Goal: Information Seeking & Learning: Check status

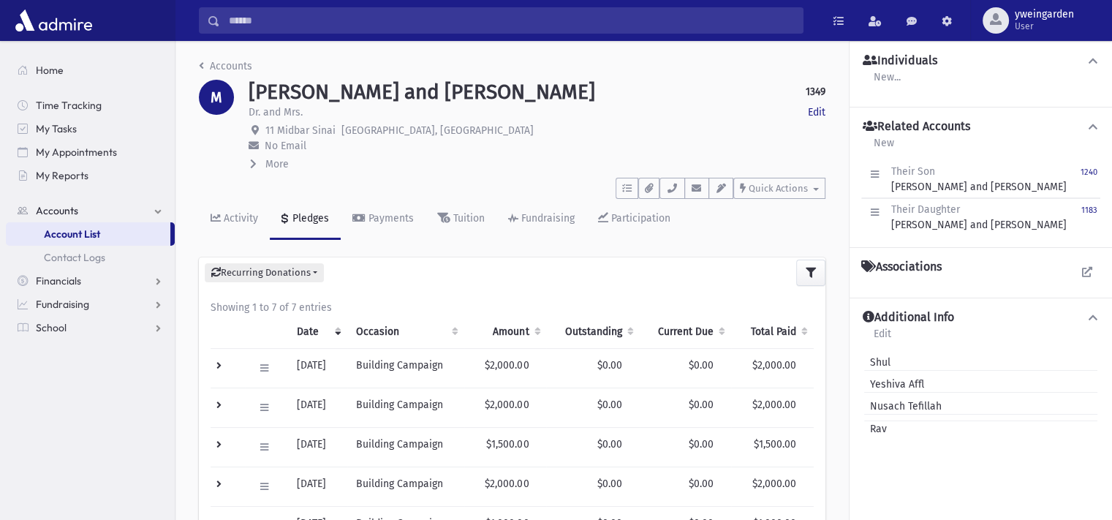
click at [404, 22] on input "Search" at bounding box center [511, 20] width 583 height 26
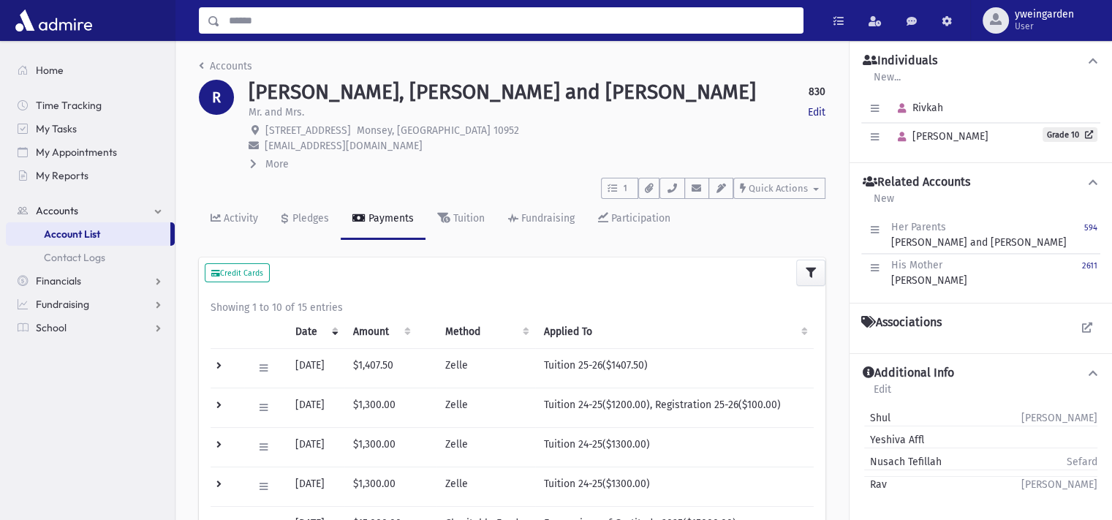
click at [344, 19] on input "Search" at bounding box center [511, 20] width 583 height 26
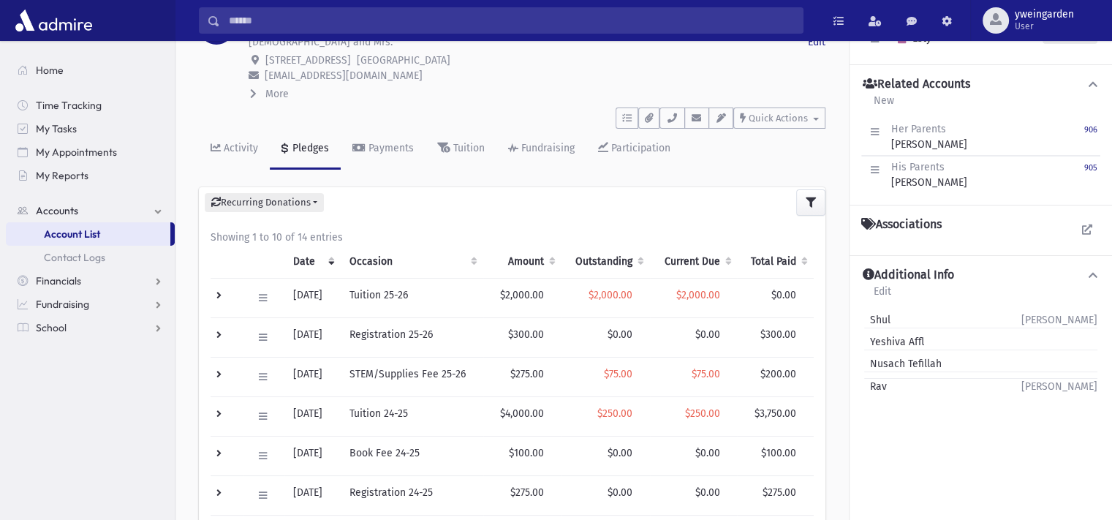
scroll to position [70, 0]
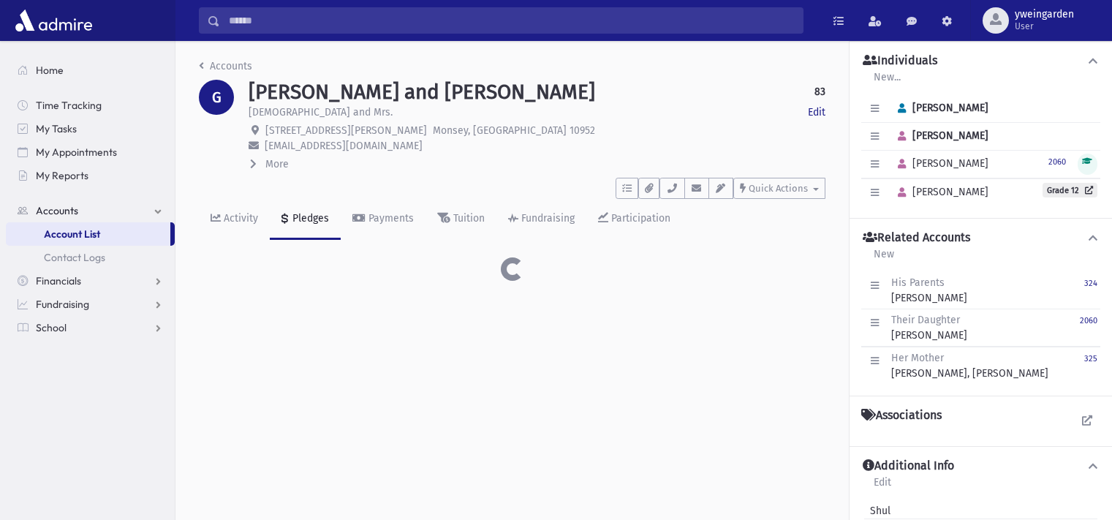
scroll to position [32, 0]
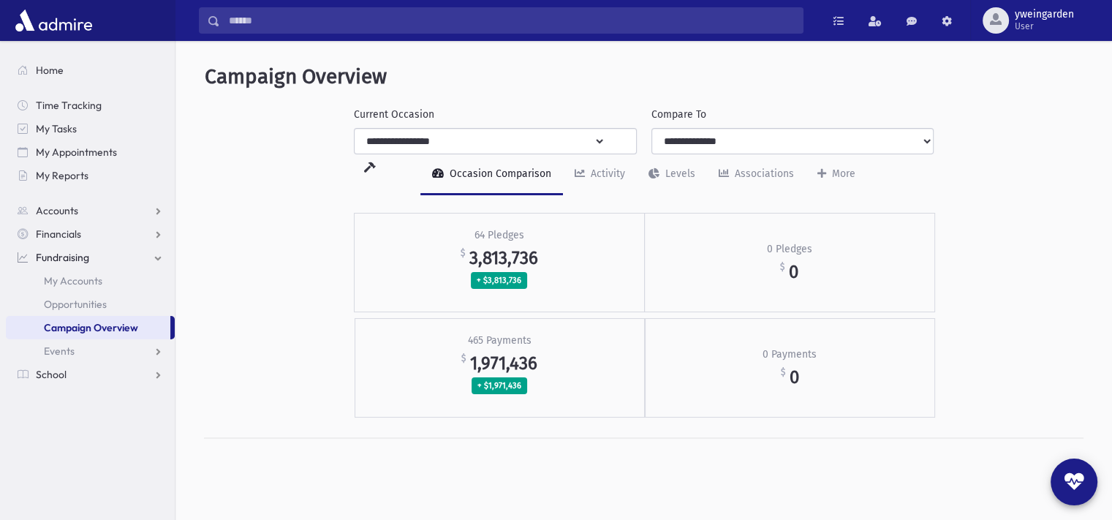
click at [371, 26] on input "Search" at bounding box center [511, 20] width 583 height 26
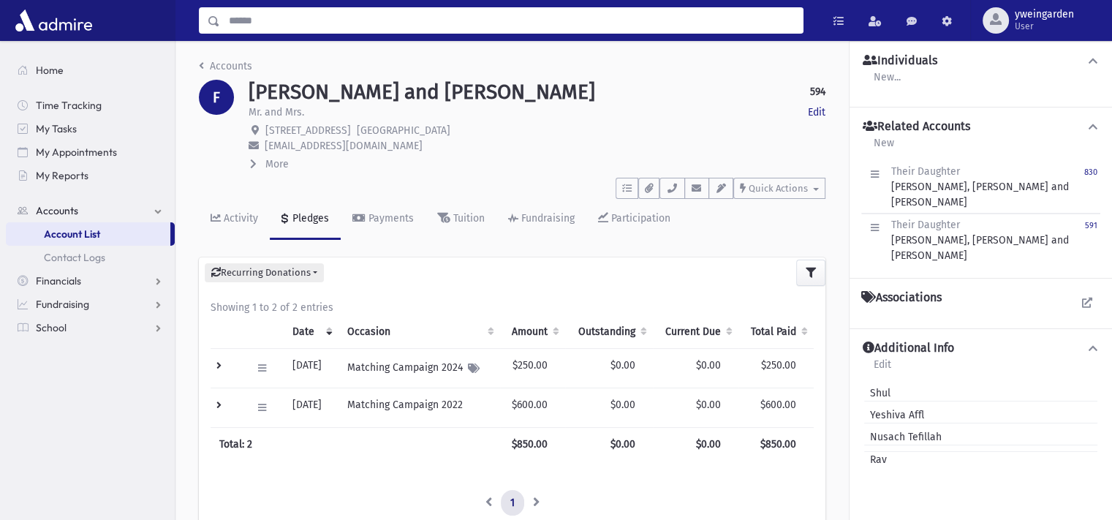
click at [402, 24] on input "Search" at bounding box center [511, 20] width 583 height 26
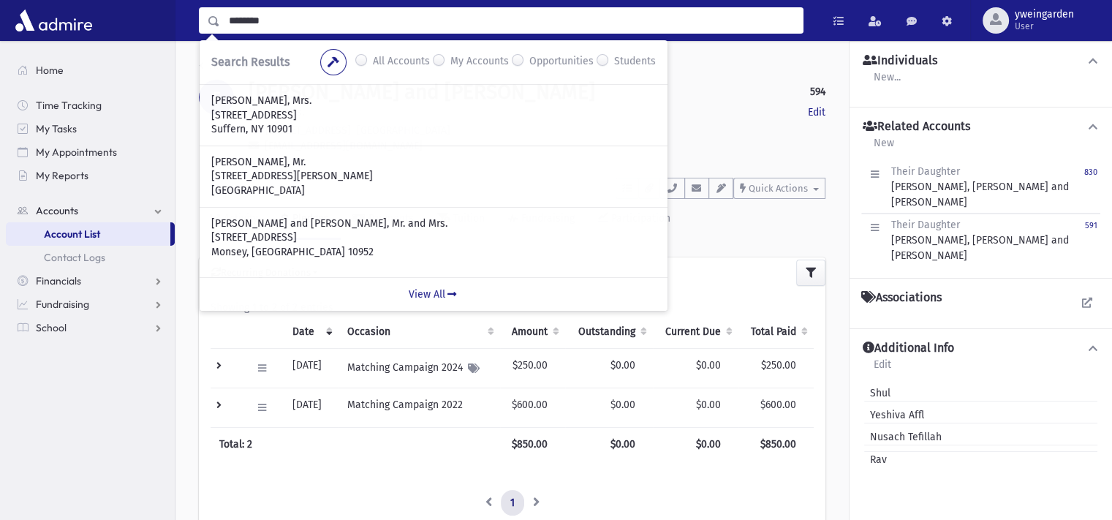
click at [415, 23] on input "********" at bounding box center [511, 20] width 583 height 26
click at [413, 22] on input "********" at bounding box center [511, 20] width 583 height 26
type input "****"
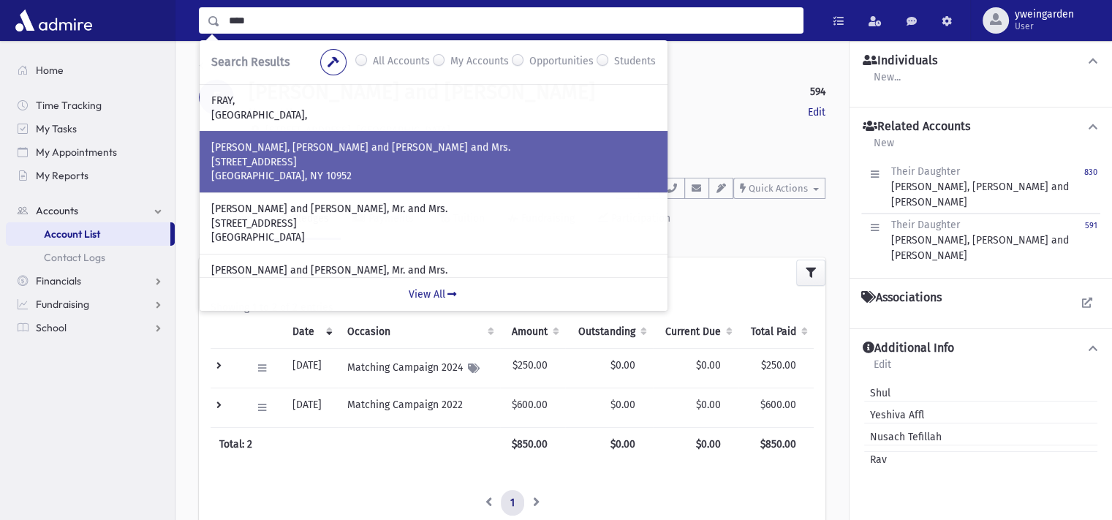
click at [327, 156] on p "27 Echo Ridge Rd" at bounding box center [433, 162] width 444 height 15
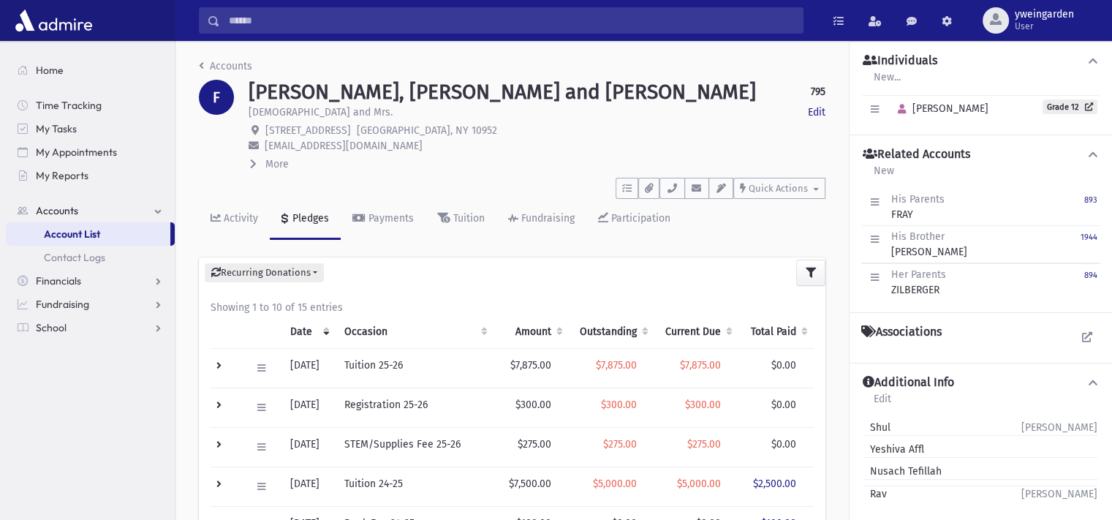
click at [427, 25] on input "Search" at bounding box center [511, 20] width 583 height 26
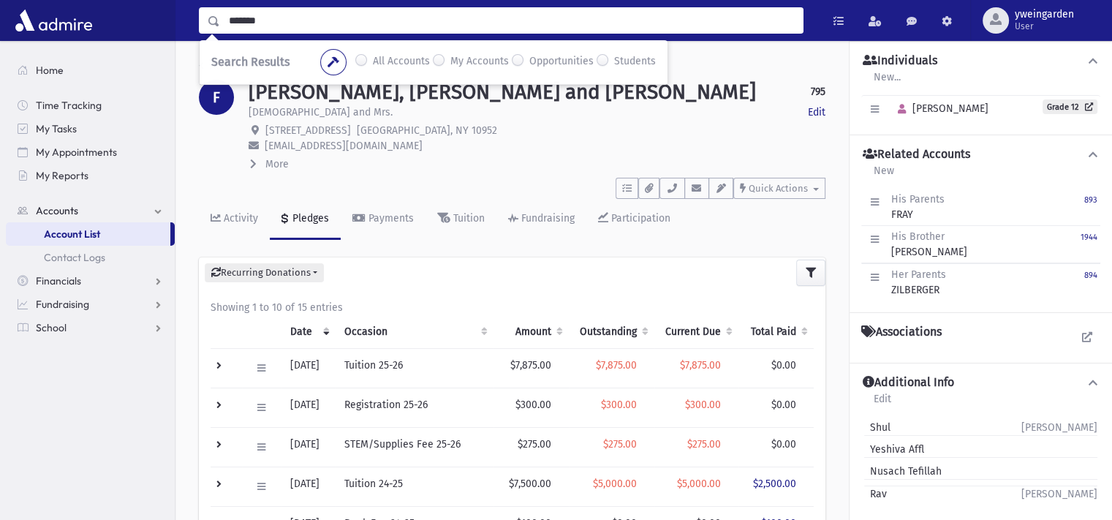
type input "*******"
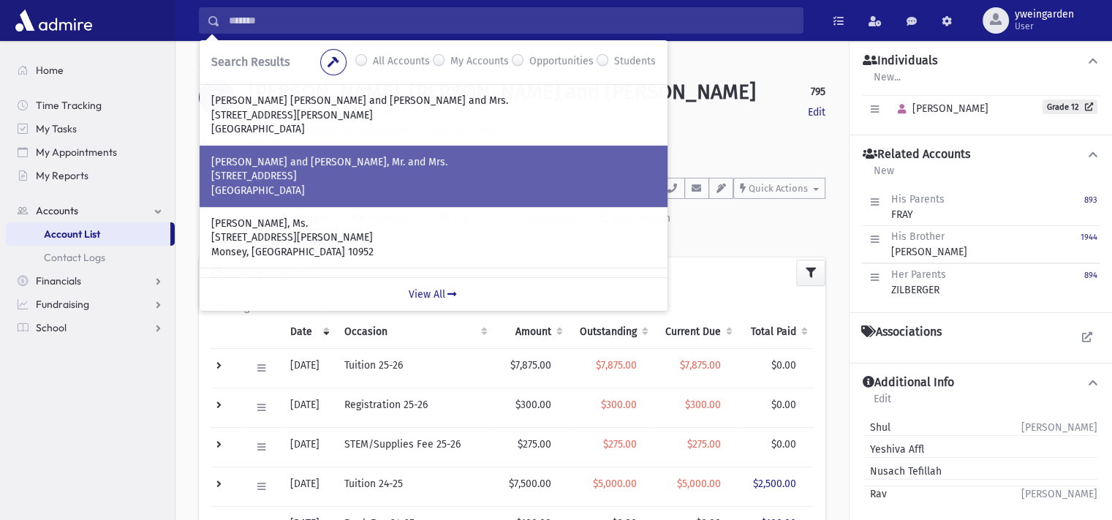
click at [333, 167] on p "MENDLOWITZ, Eli and Libby, Mr. and Mrs." at bounding box center [433, 162] width 444 height 15
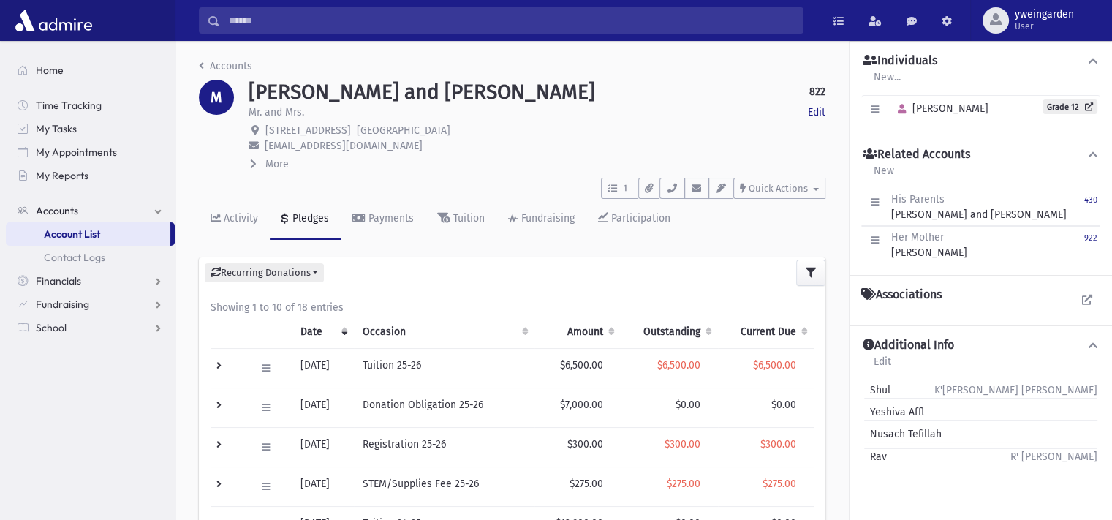
click at [379, 15] on input "Search" at bounding box center [511, 20] width 583 height 26
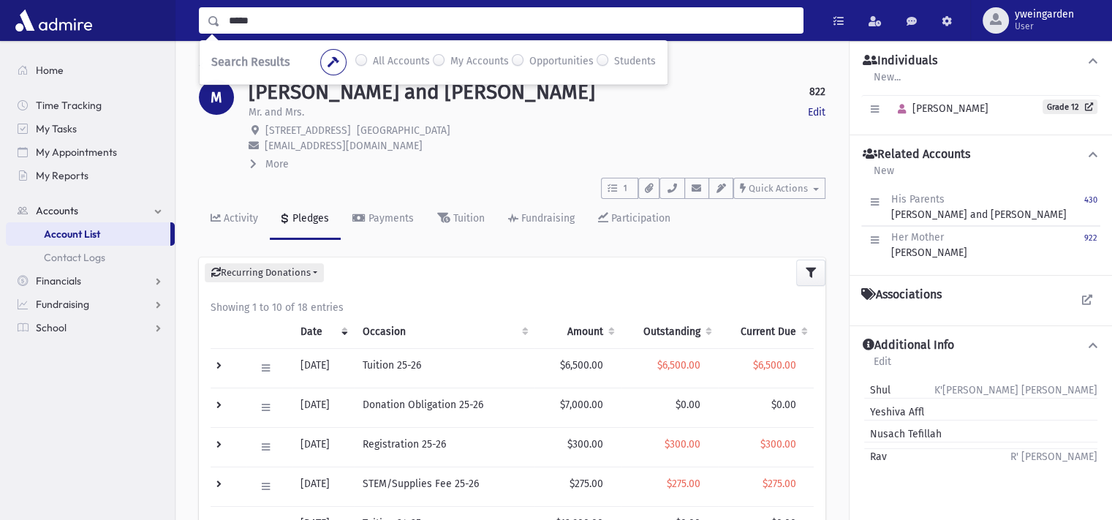
type input "*****"
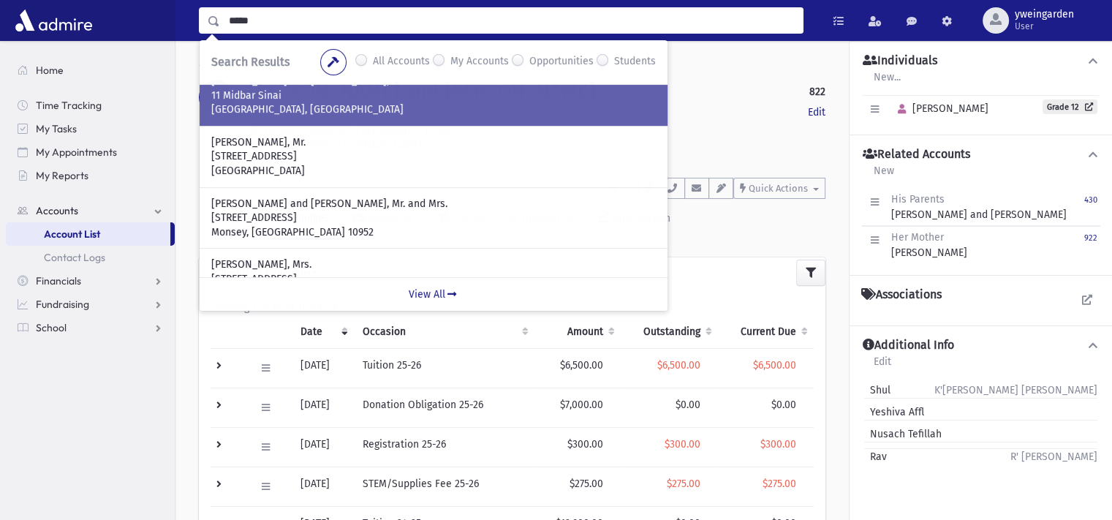
scroll to position [194, 0]
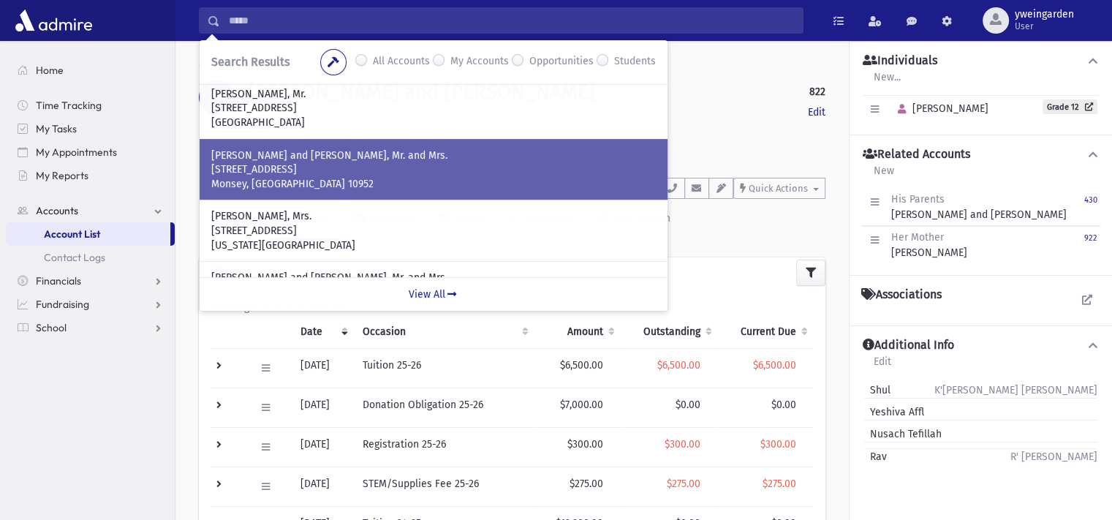
click at [351, 156] on p "[PERSON_NAME] and [PERSON_NAME], Mr. and Mrs." at bounding box center [433, 155] width 444 height 15
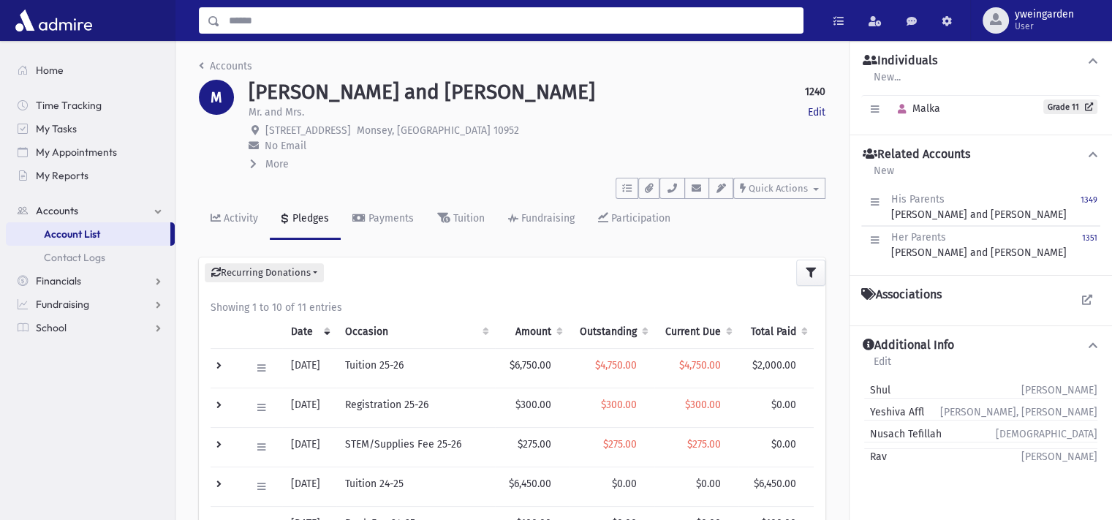
click at [360, 11] on input "Search" at bounding box center [511, 20] width 583 height 26
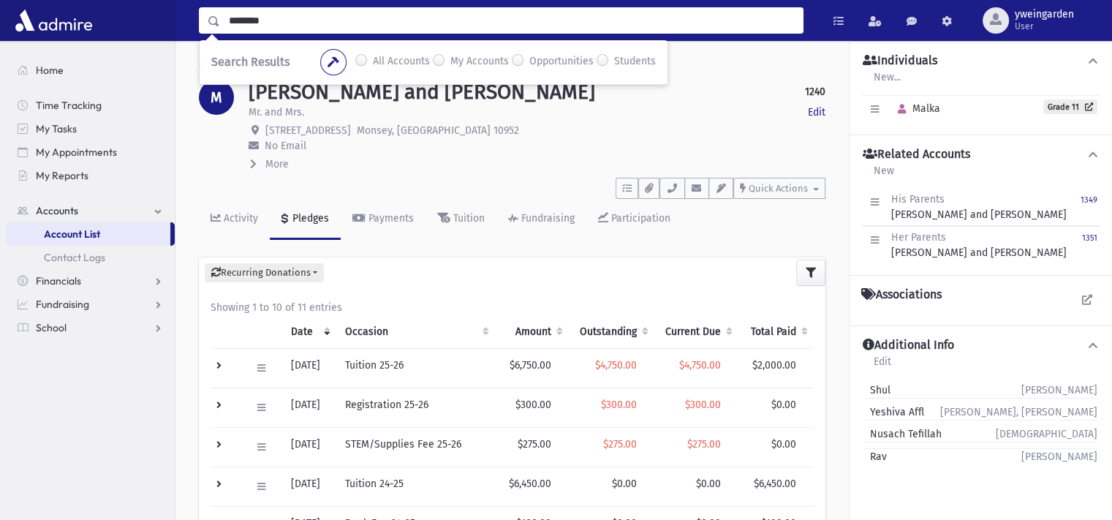
type input "********"
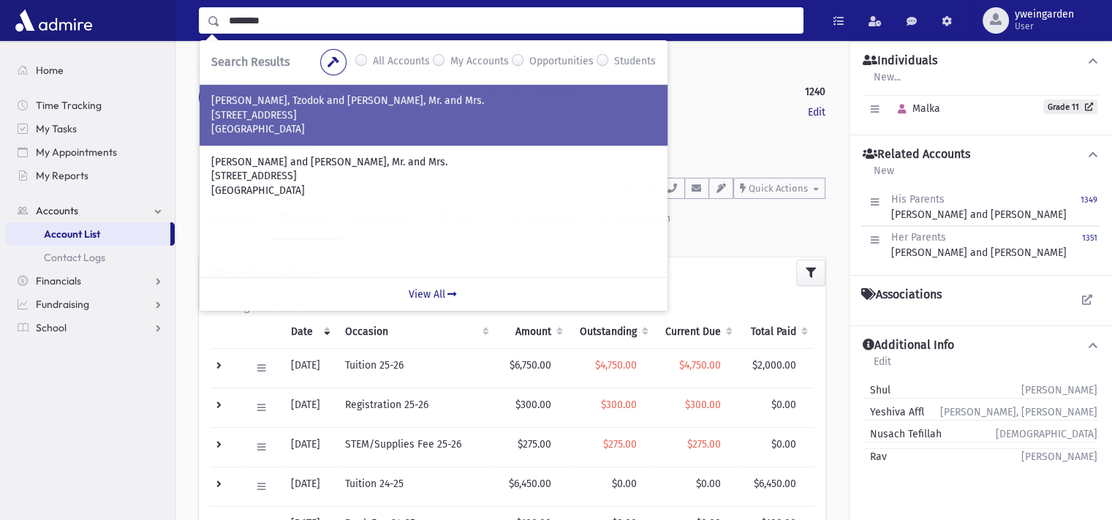
click at [319, 113] on p "3 Marisa Drive" at bounding box center [433, 115] width 444 height 15
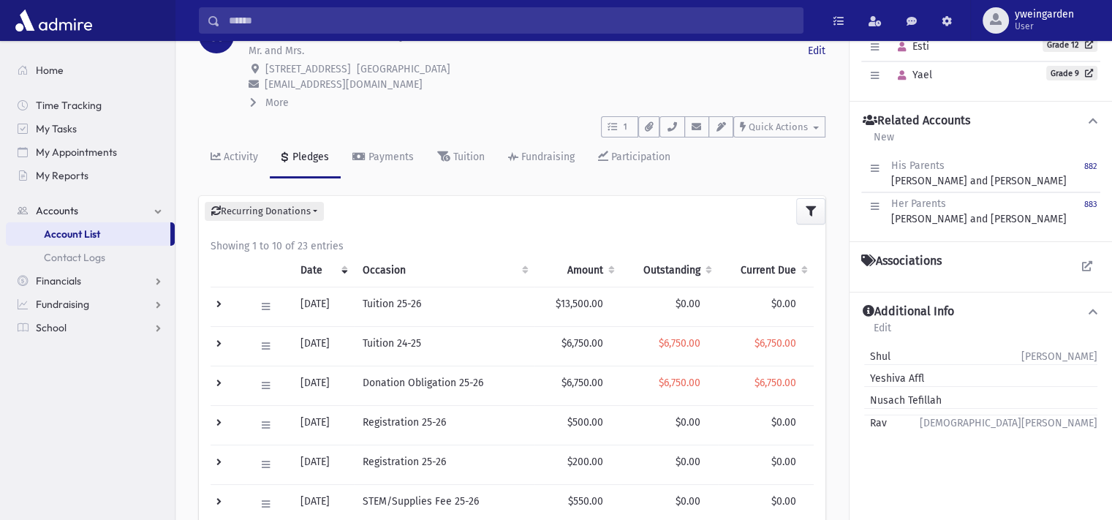
scroll to position [97, 0]
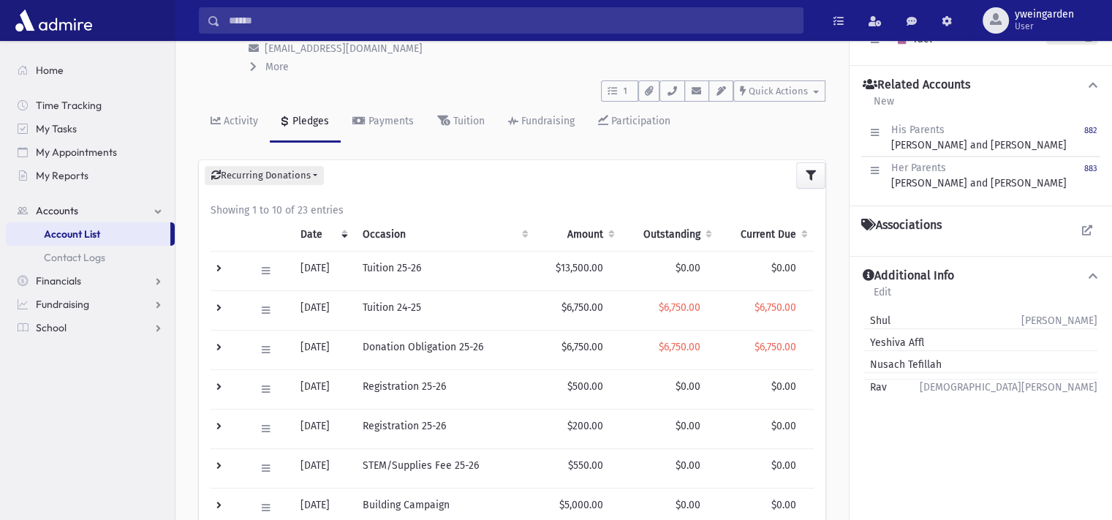
click at [221, 305] on td at bounding box center [228, 309] width 36 height 39
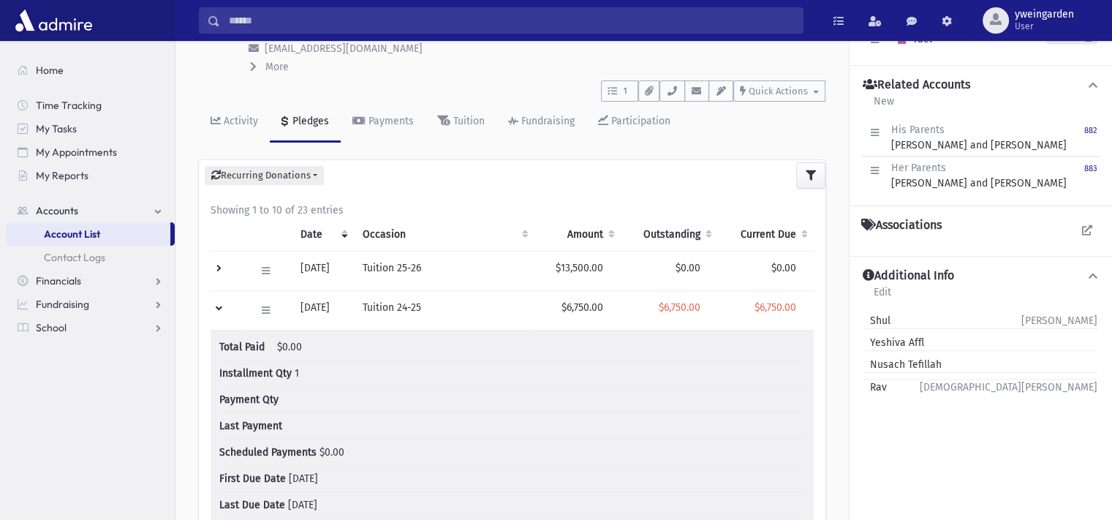
click at [221, 305] on td at bounding box center [228, 309] width 36 height 39
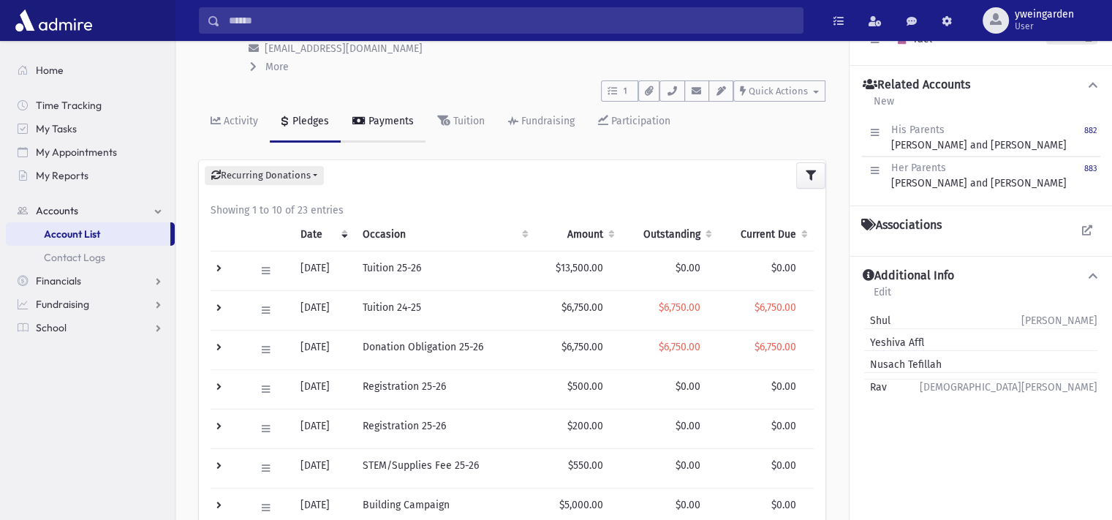
click at [362, 126] on link "Payments" at bounding box center [383, 122] width 85 height 41
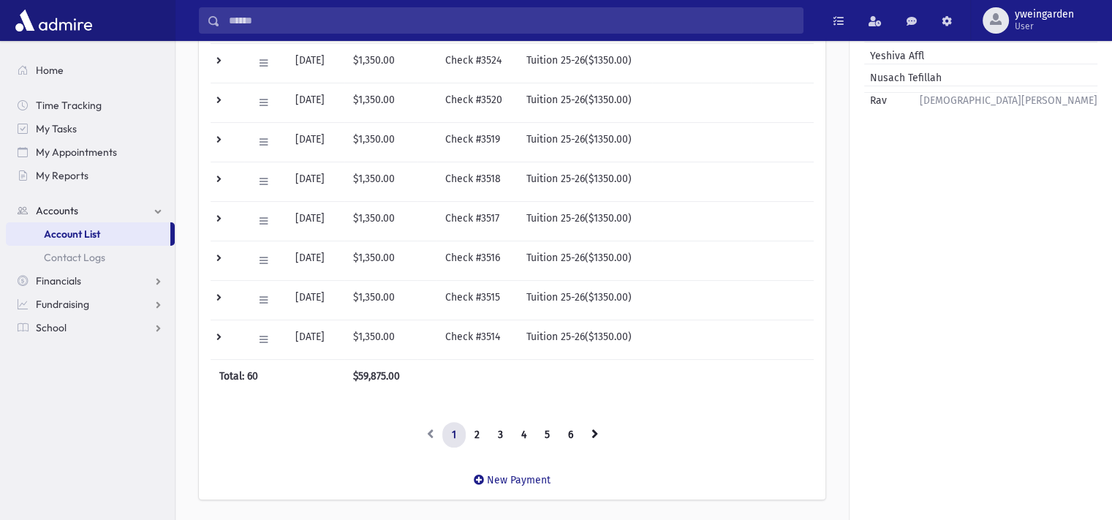
scroll to position [425, 0]
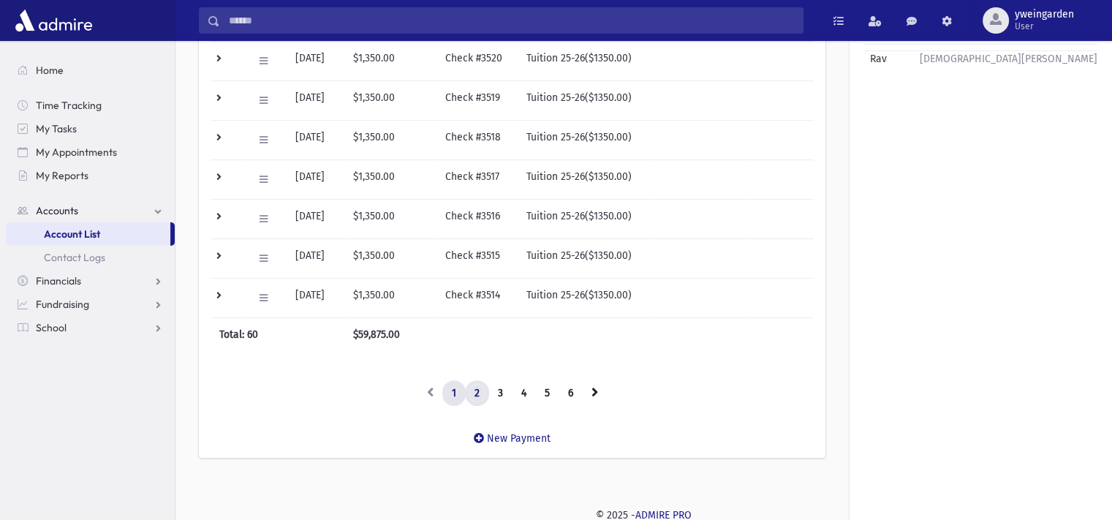
click at [477, 394] on link "2" at bounding box center [477, 393] width 24 height 26
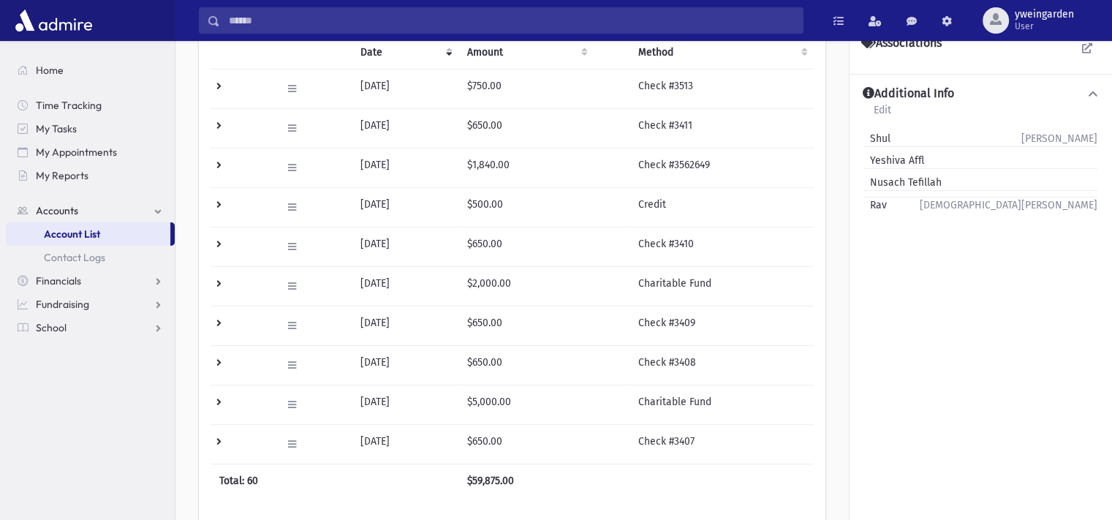
scroll to position [327, 0]
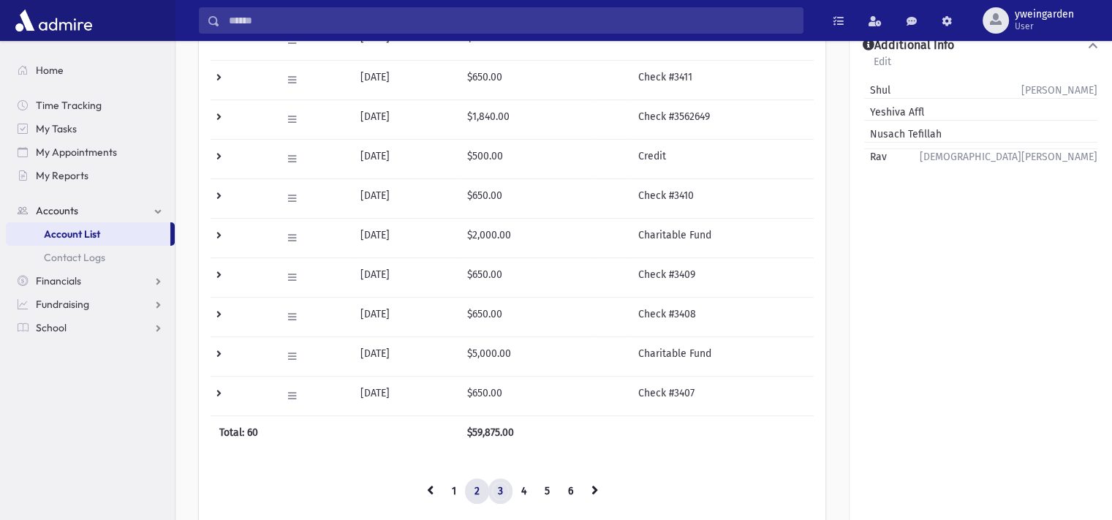
click at [499, 490] on link "3" at bounding box center [500, 491] width 24 height 26
click at [436, 487] on link at bounding box center [430, 491] width 26 height 26
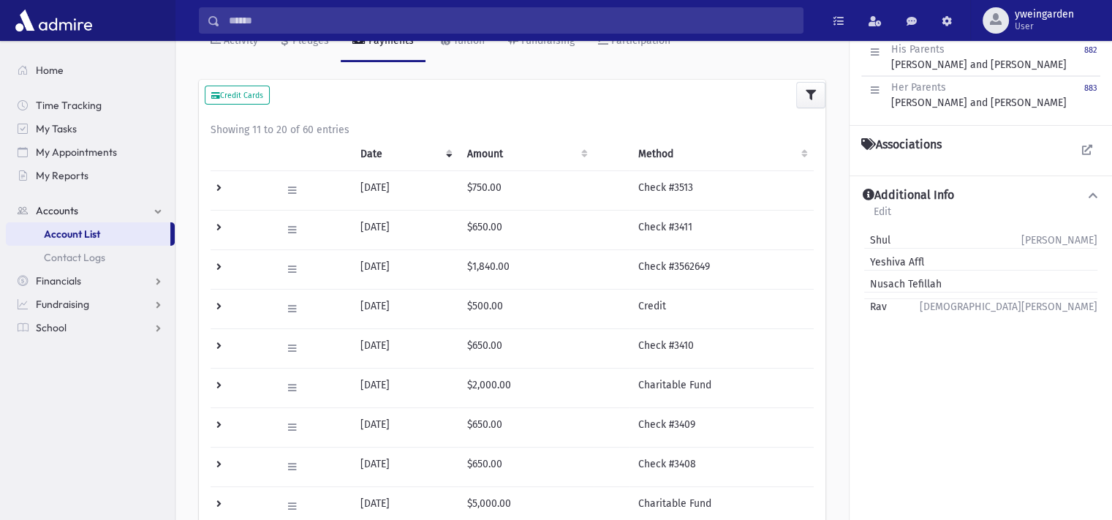
scroll to position [0, 0]
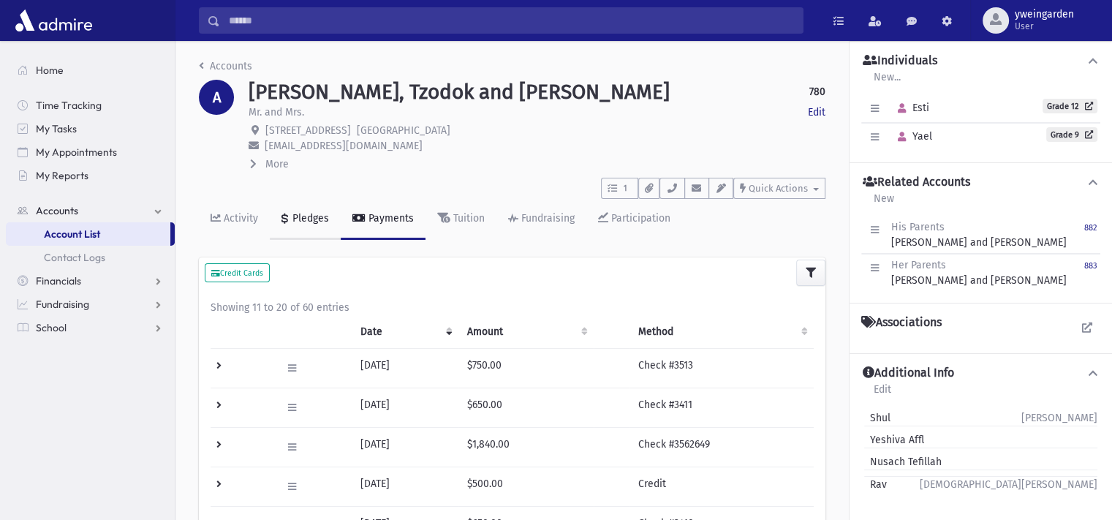
click at [284, 219] on icon at bounding box center [285, 217] width 8 height 10
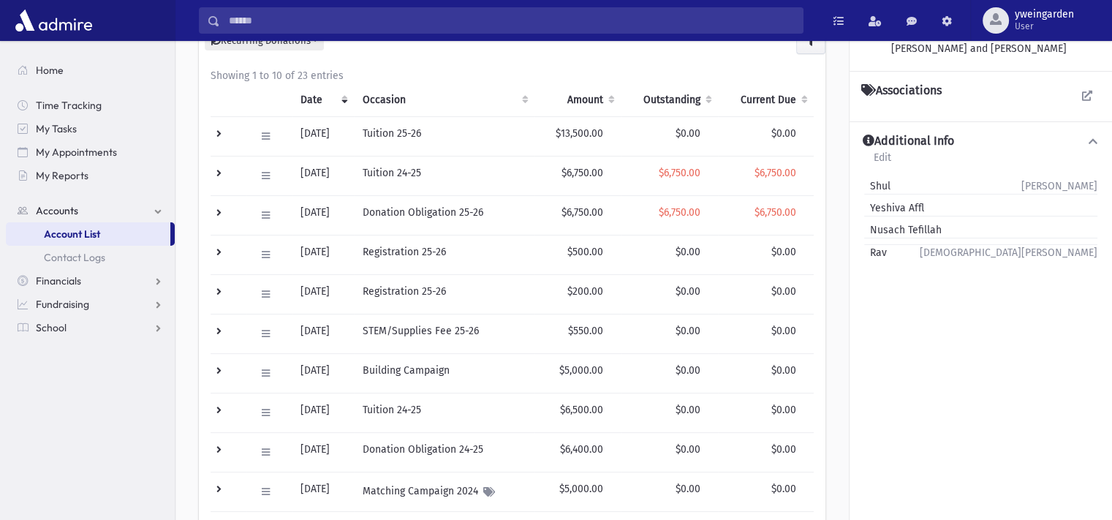
scroll to position [194, 0]
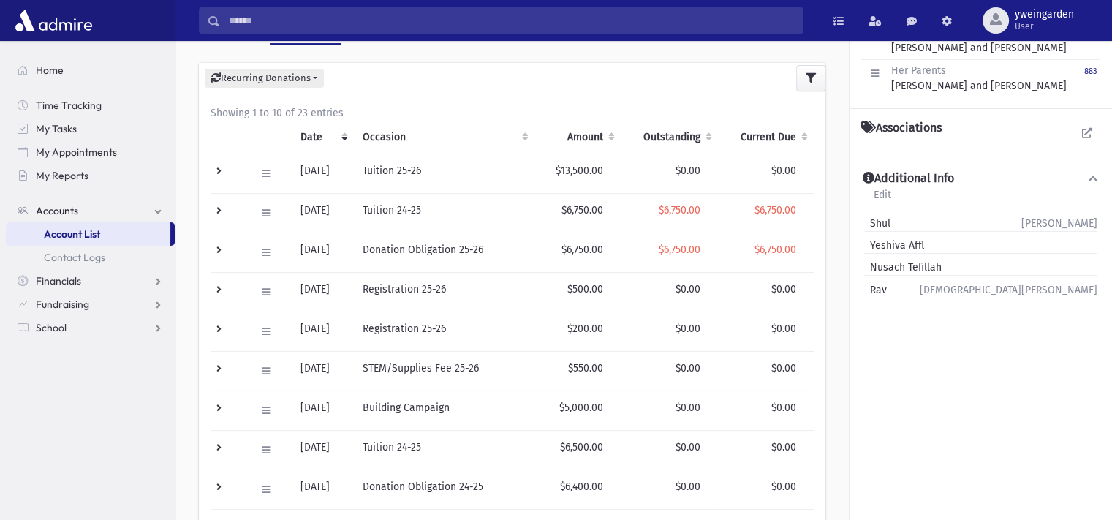
click at [475, 452] on td "Tuition 24-25" at bounding box center [444, 449] width 181 height 39
click at [222, 204] on td at bounding box center [228, 212] width 36 height 39
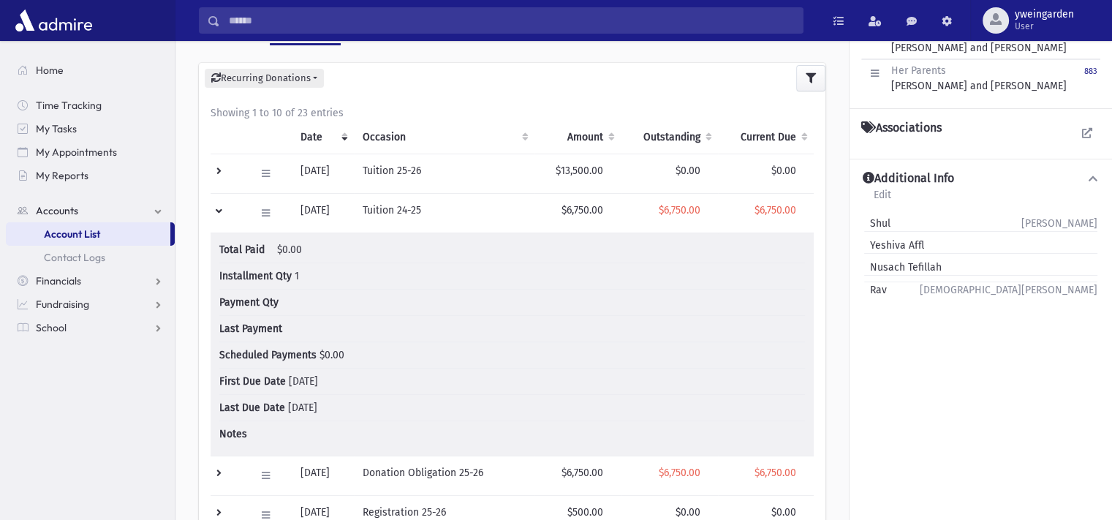
click at [222, 204] on td at bounding box center [228, 212] width 36 height 39
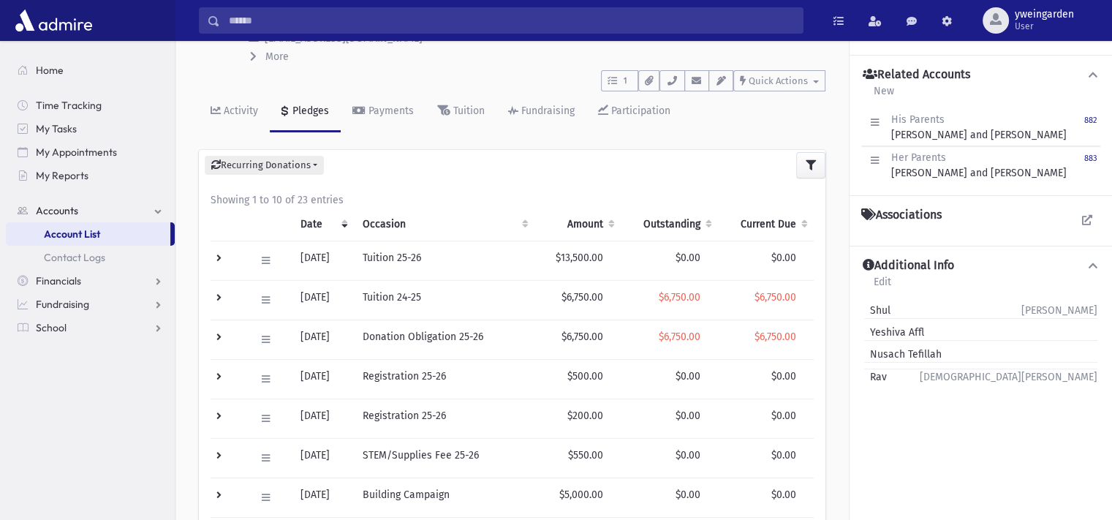
scroll to position [0, 0]
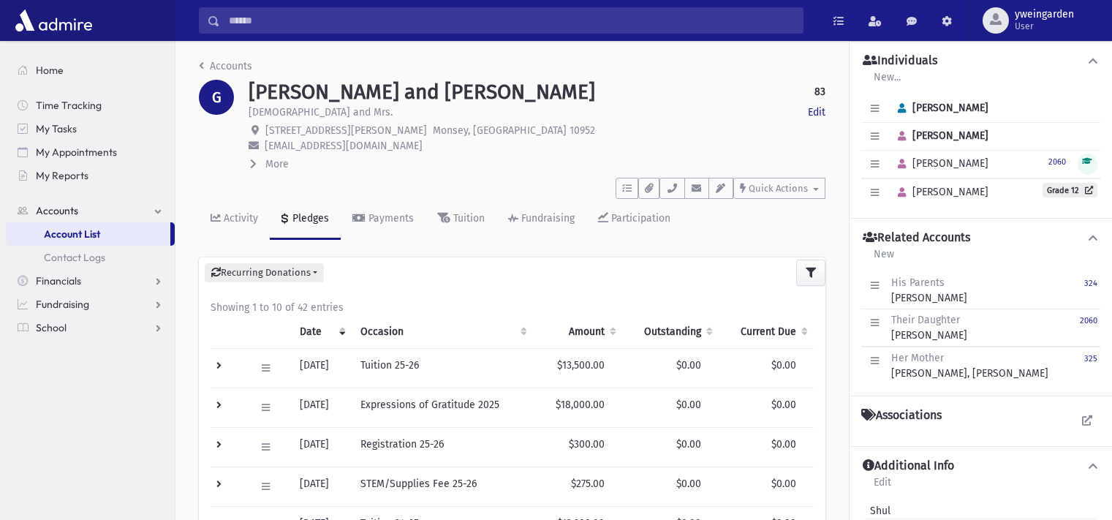
scroll to position [32, 0]
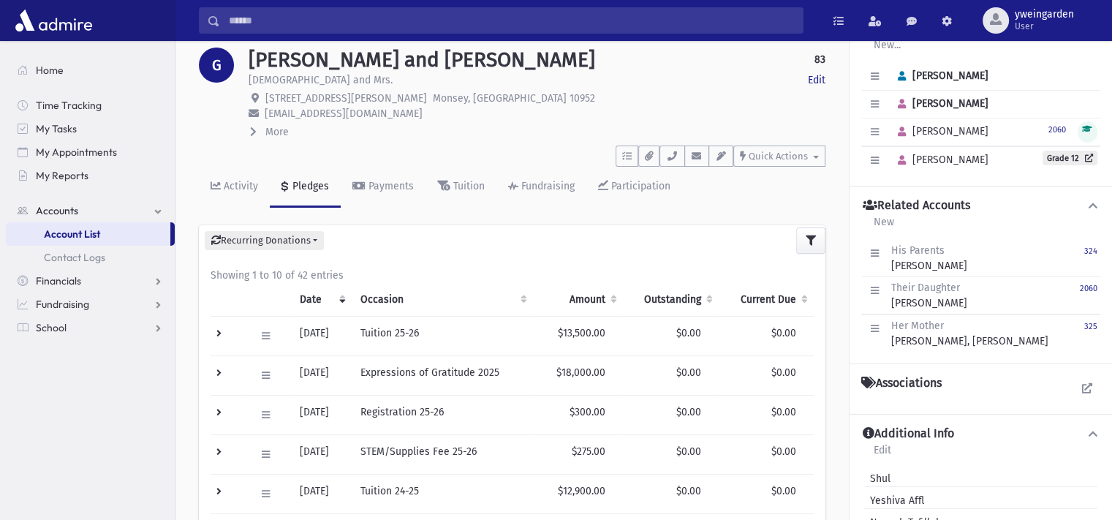
click at [425, 14] on input "Search" at bounding box center [511, 20] width 583 height 26
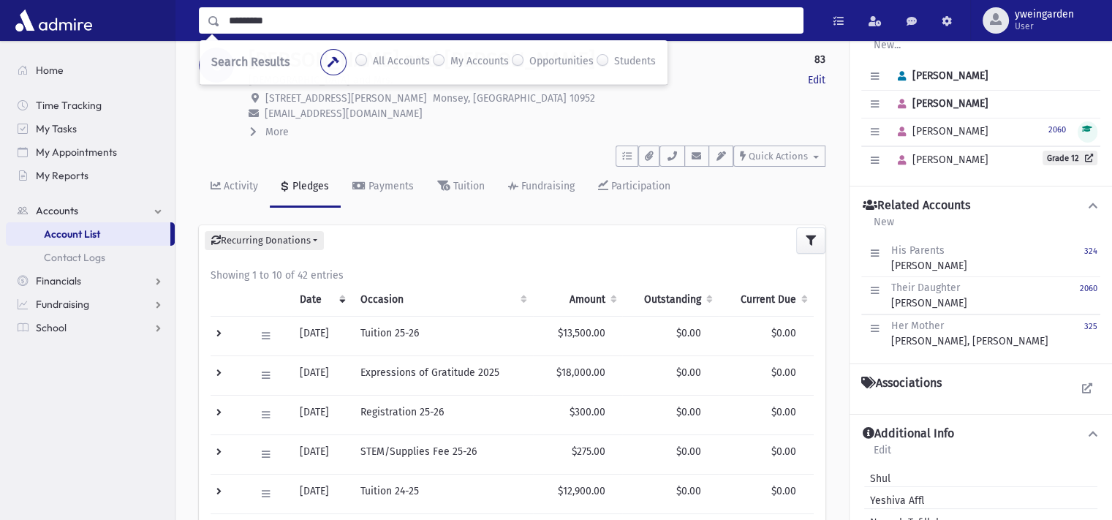
type input "*********"
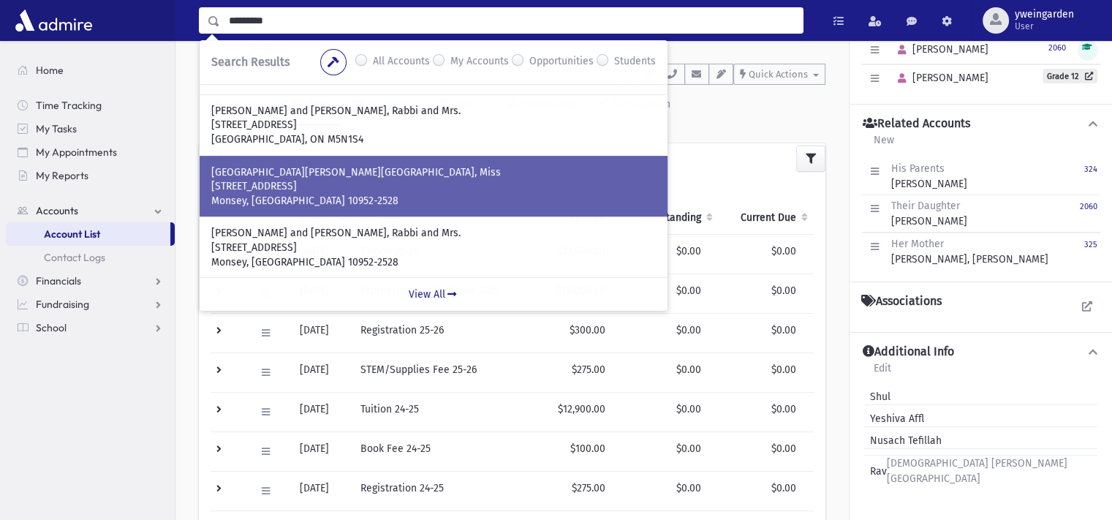
scroll to position [130, 0]
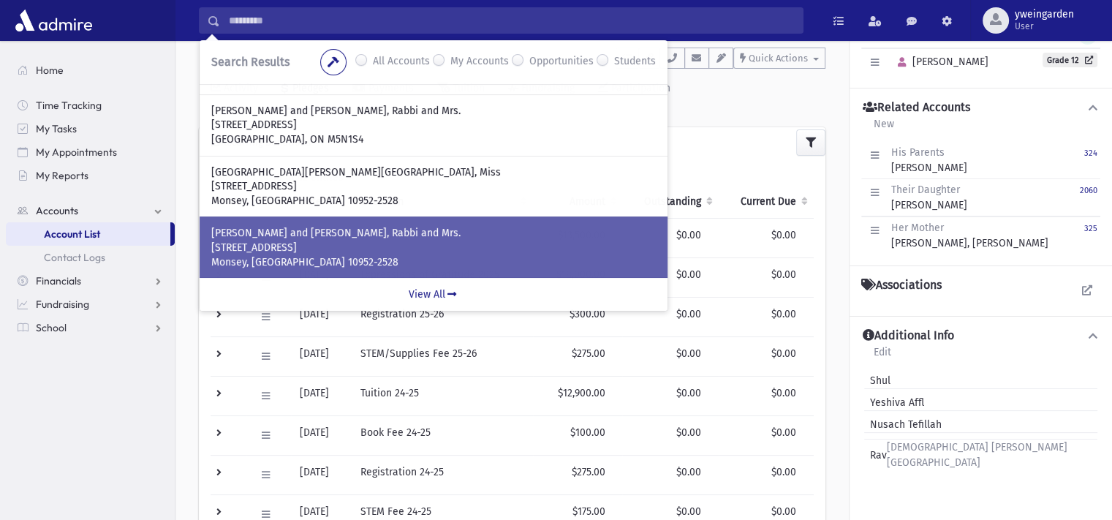
click at [308, 241] on p "[STREET_ADDRESS]" at bounding box center [433, 247] width 444 height 15
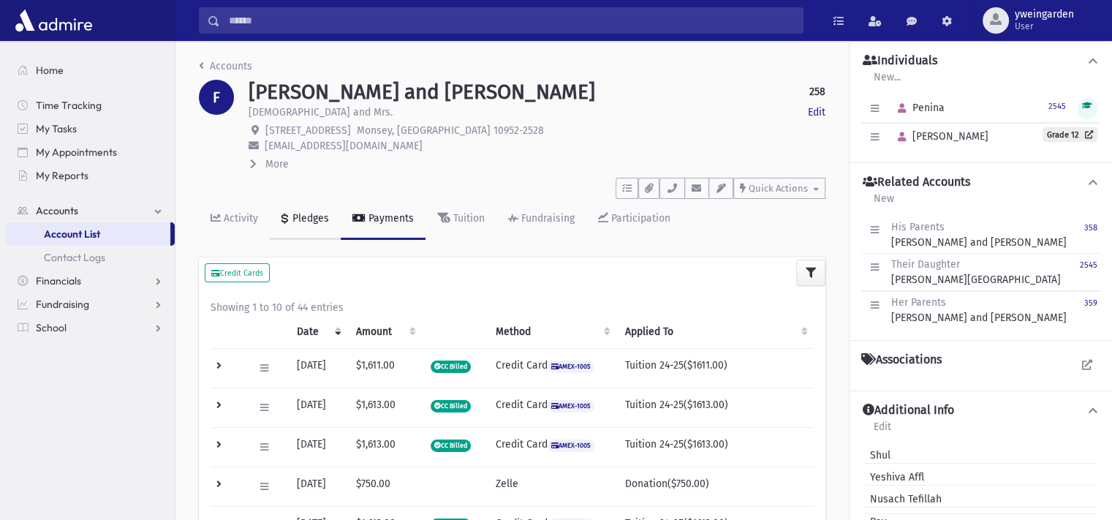
click at [313, 213] on div "Pledges" at bounding box center [308, 218] width 39 height 12
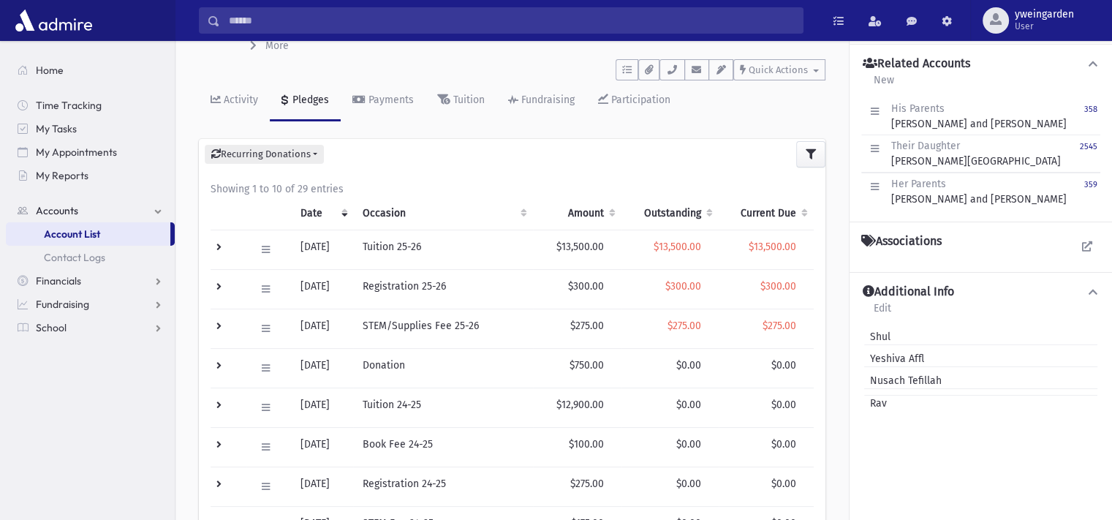
scroll to position [97, 0]
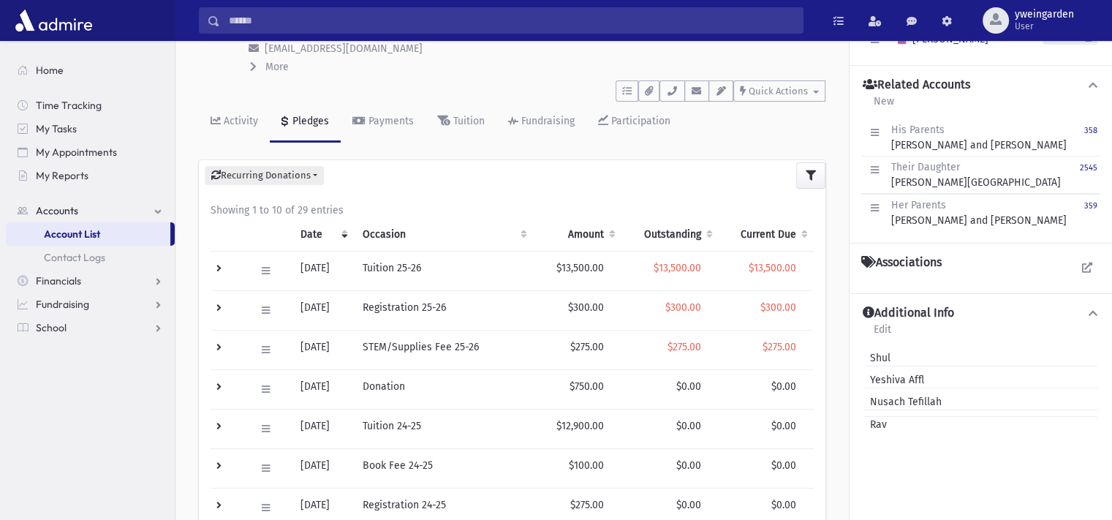
click at [444, 31] on input "Search" at bounding box center [511, 20] width 583 height 26
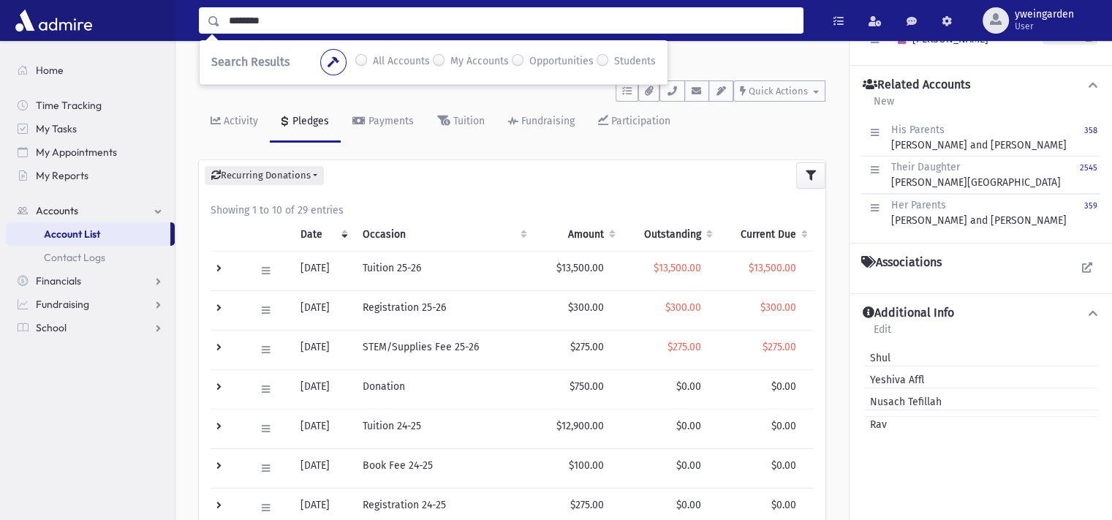
type input "********"
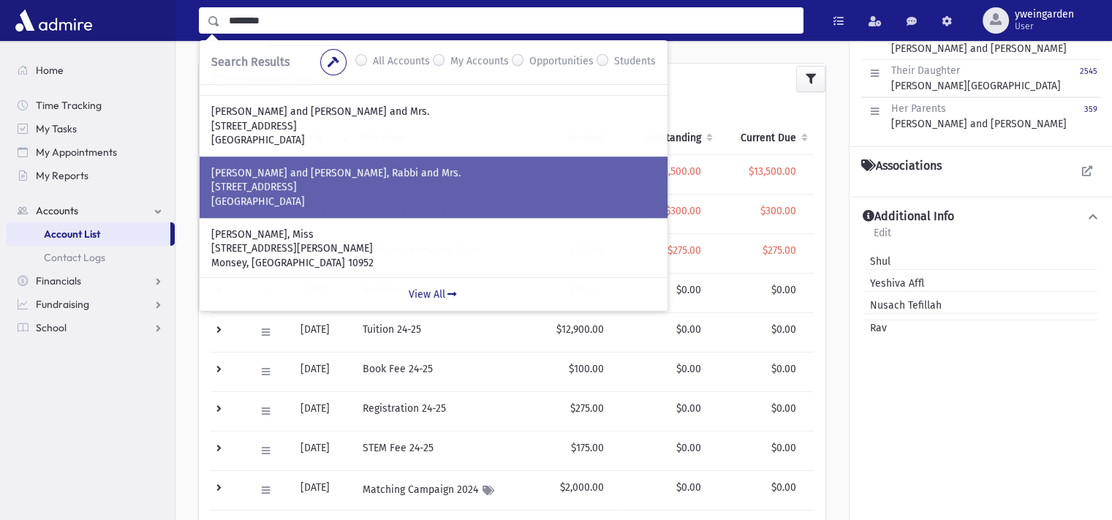
scroll to position [194, 0]
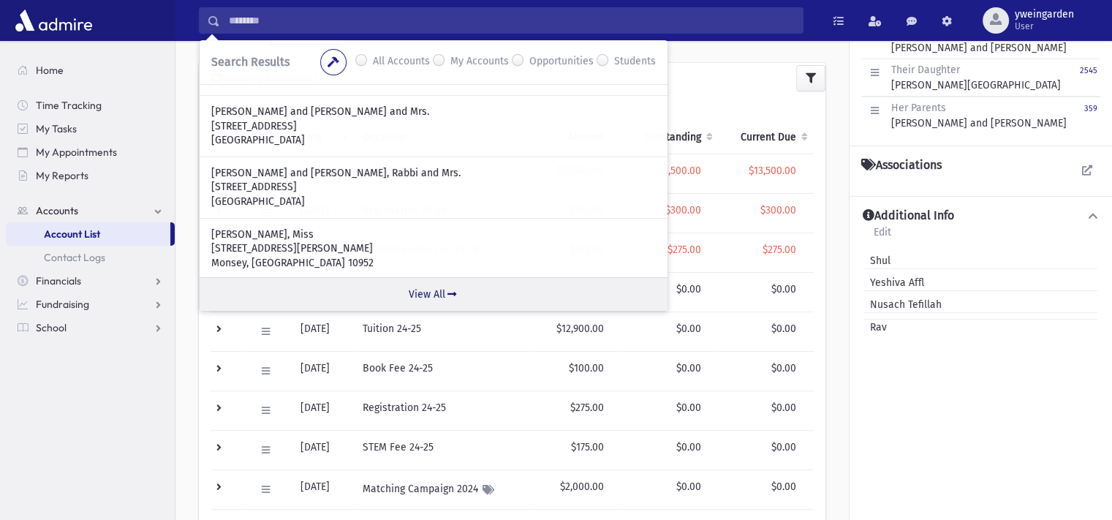
click at [434, 301] on link "View All" at bounding box center [434, 294] width 468 height 34
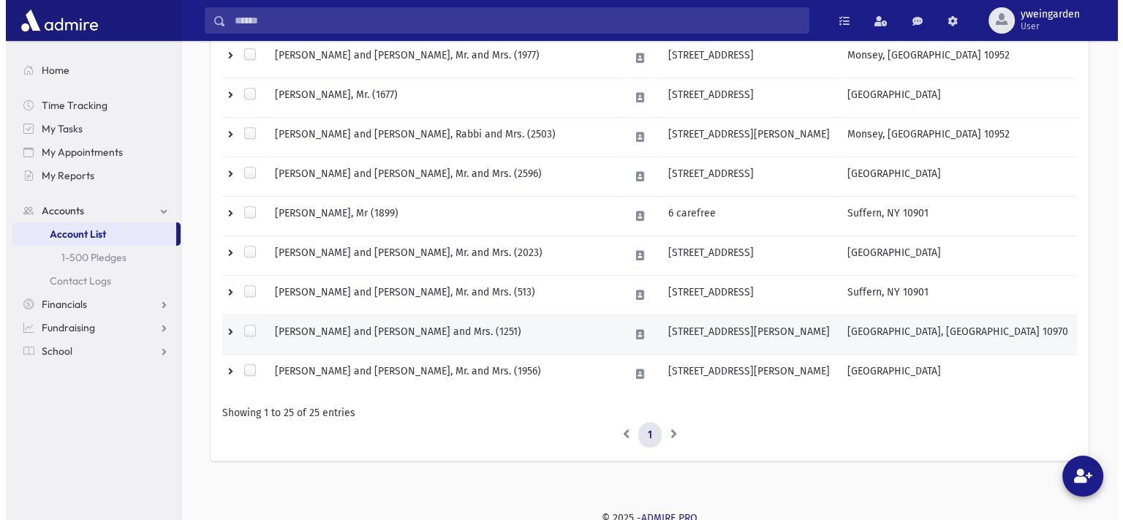
scroll to position [943, 0]
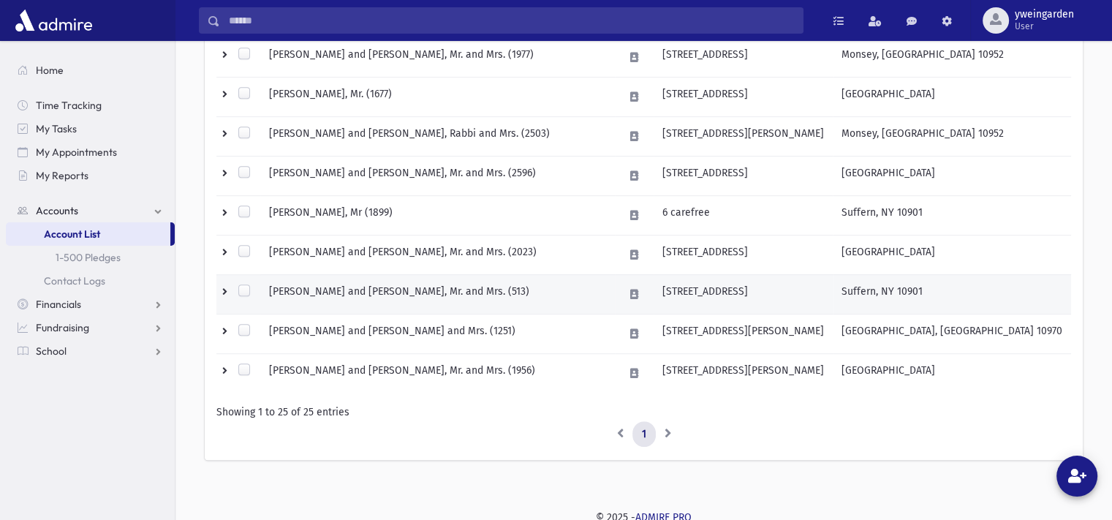
click at [416, 288] on td "GOLDBERG, Yosef and Chani, Mr. and Mrs. (513)" at bounding box center [437, 293] width 354 height 39
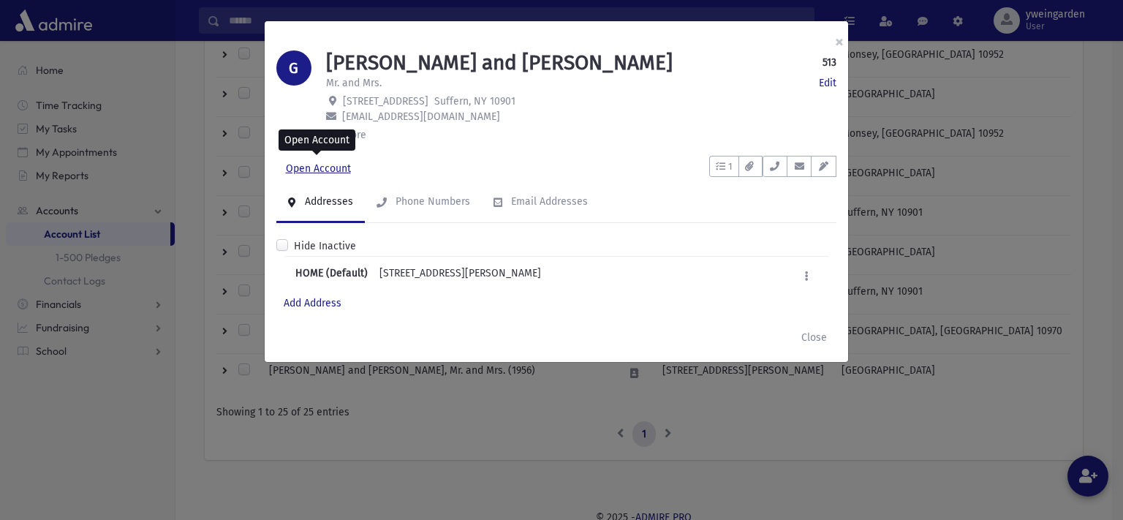
click at [335, 172] on link "Open Account" at bounding box center [318, 169] width 84 height 26
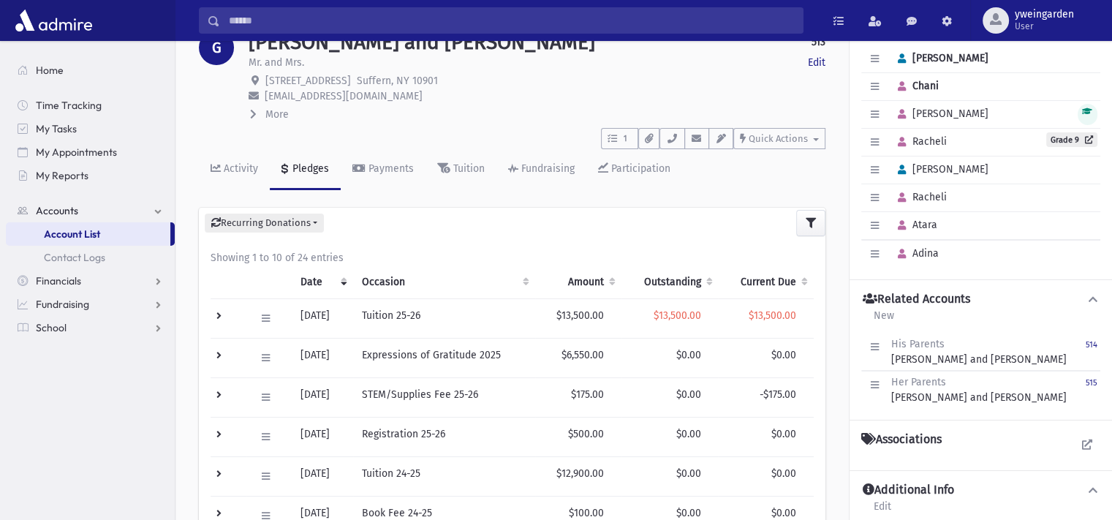
scroll to position [97, 0]
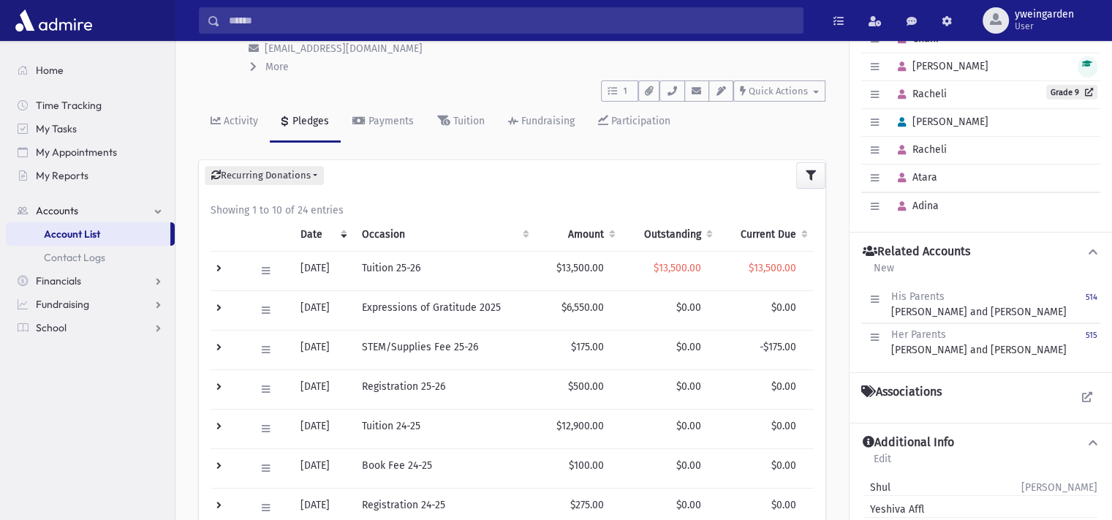
click at [368, 22] on input "Search" at bounding box center [511, 20] width 583 height 26
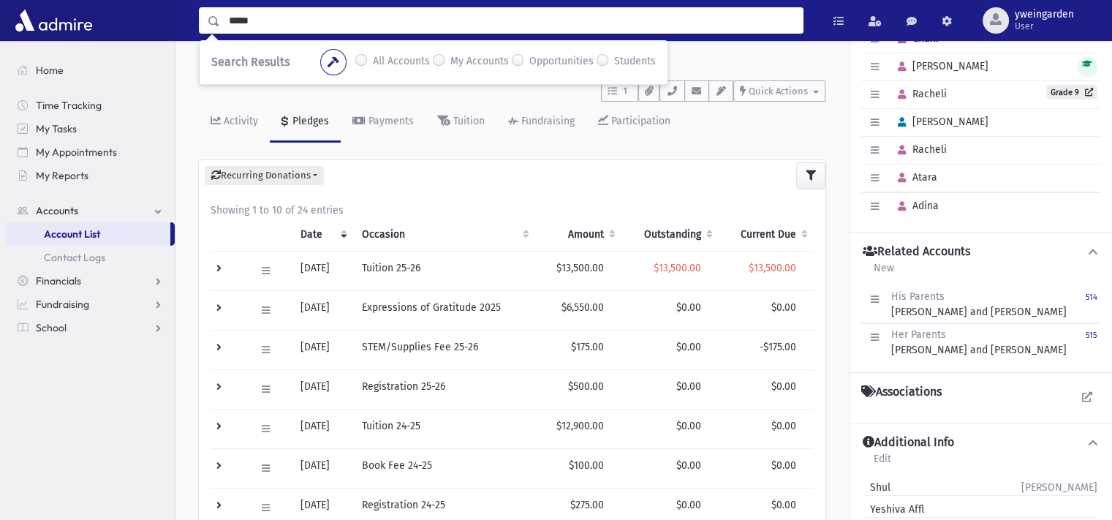
type input "*****"
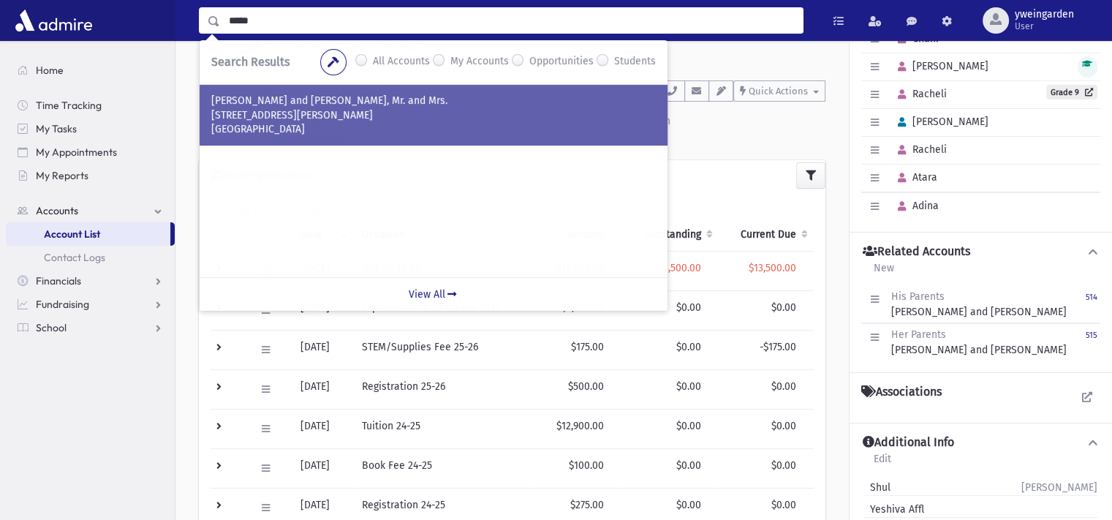
click at [313, 121] on p "[STREET_ADDRESS][PERSON_NAME]" at bounding box center [433, 115] width 444 height 15
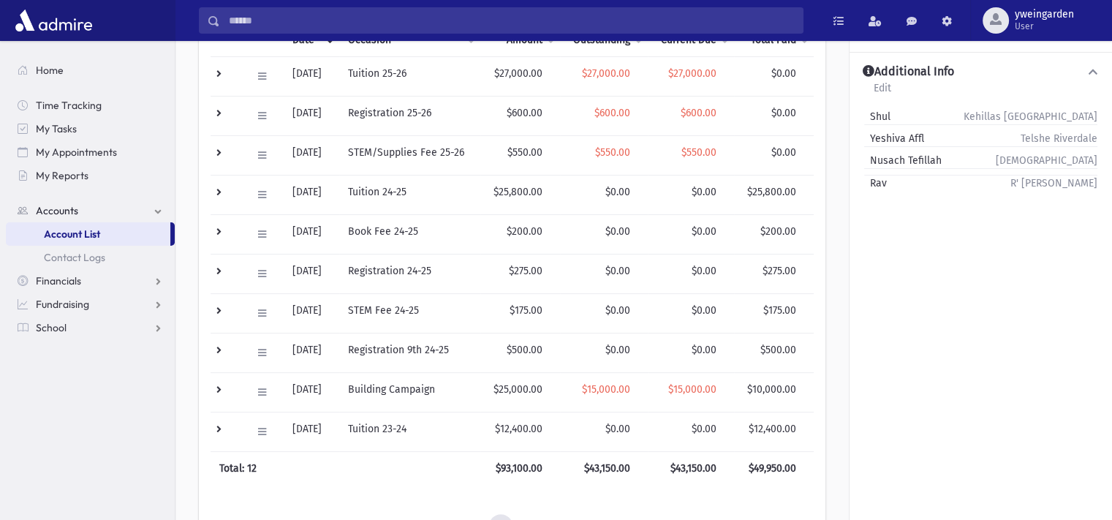
scroll to position [327, 0]
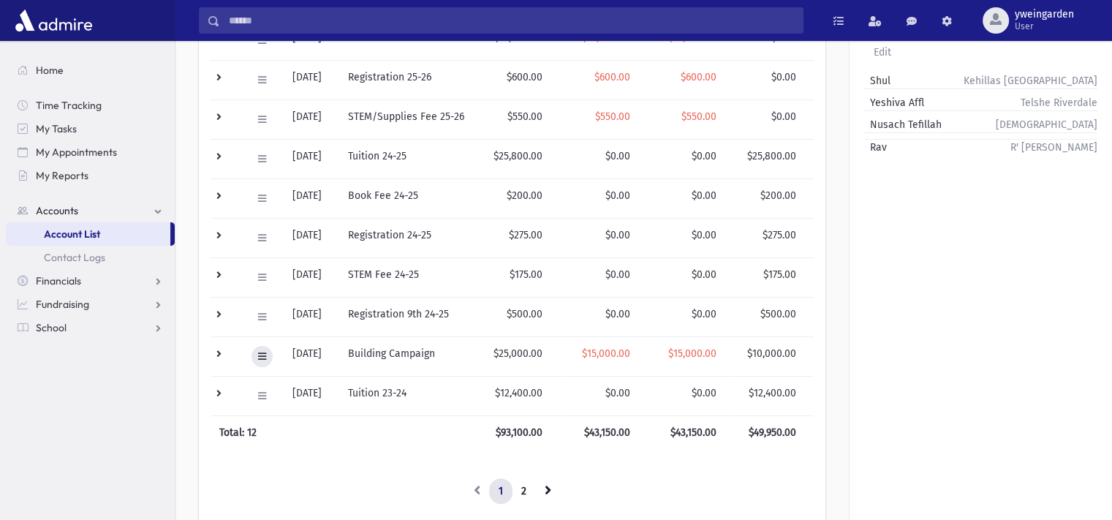
click at [270, 350] on button at bounding box center [261, 356] width 21 height 21
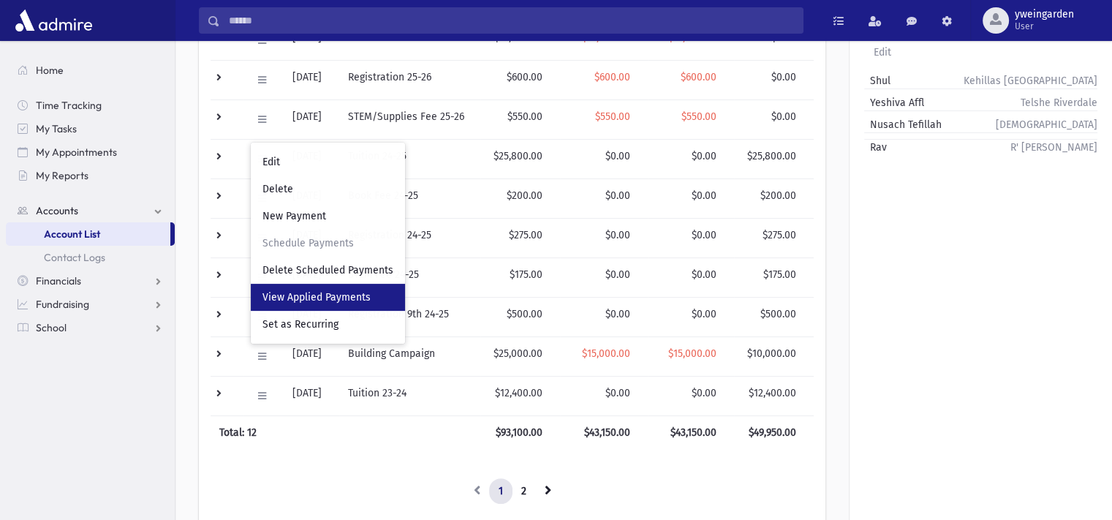
click at [287, 303] on link "View Applied Payments" at bounding box center [328, 297] width 154 height 27
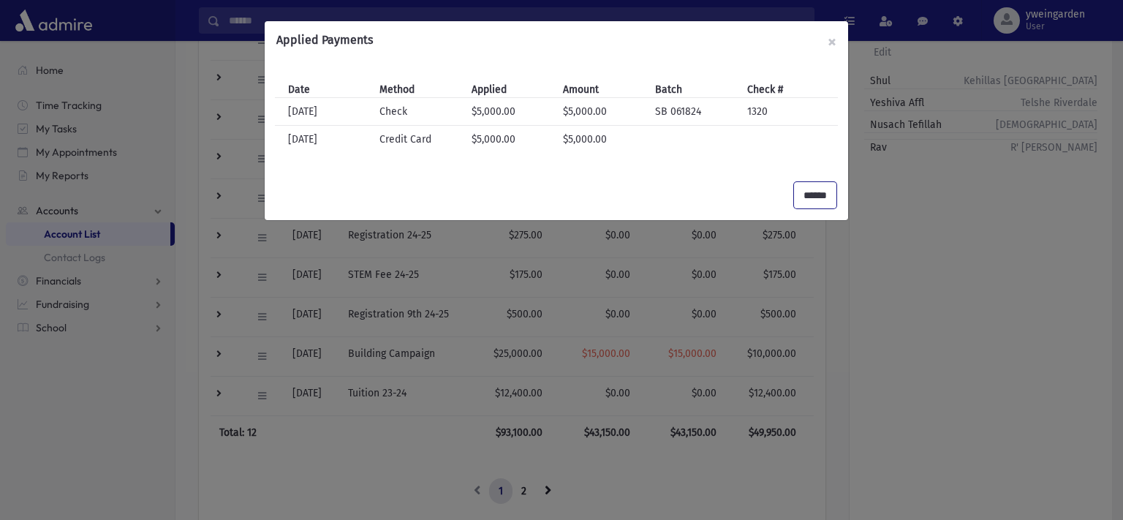
click at [824, 199] on input "******" at bounding box center [815, 195] width 42 height 26
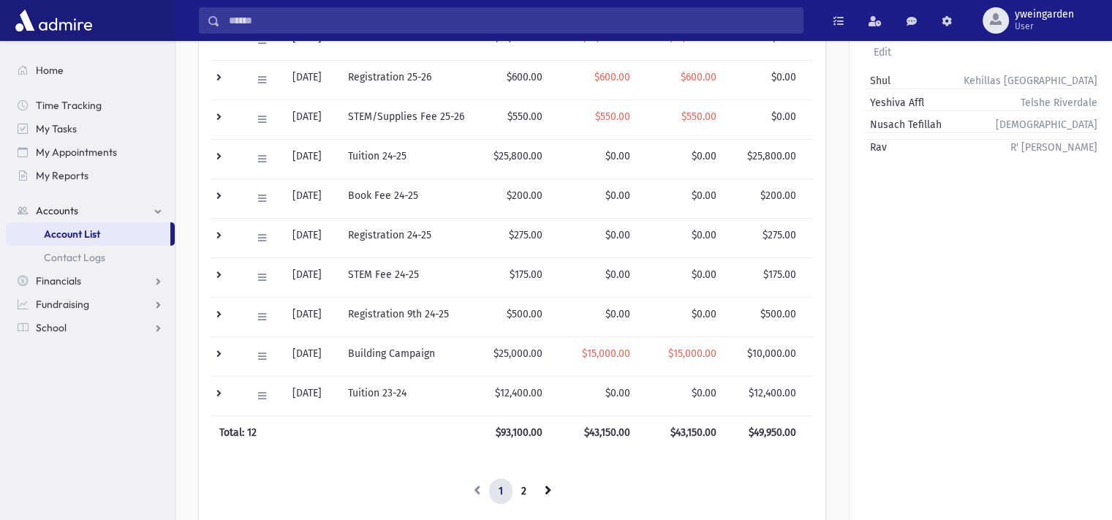
click at [430, 27] on input "Search" at bounding box center [511, 20] width 583 height 26
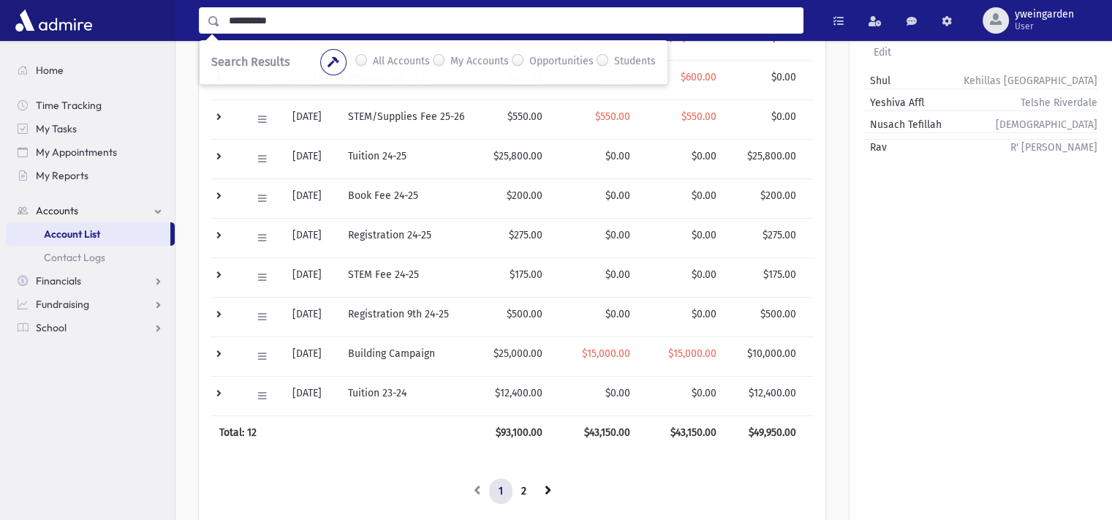
type input "**********"
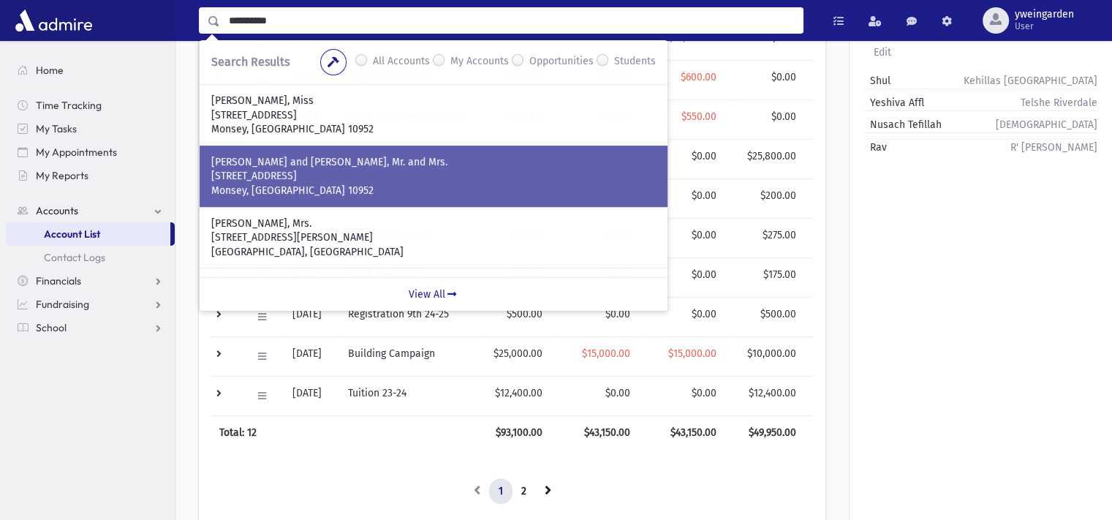
click at [383, 162] on p "NACHFOLGER, Sruly and Miri, Mr. and Mrs." at bounding box center [433, 162] width 444 height 15
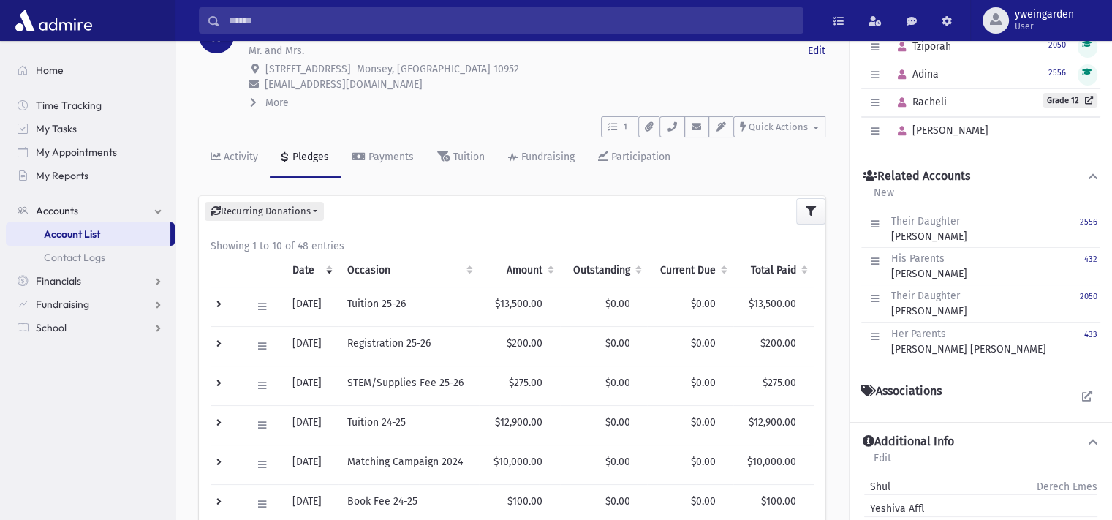
scroll to position [97, 0]
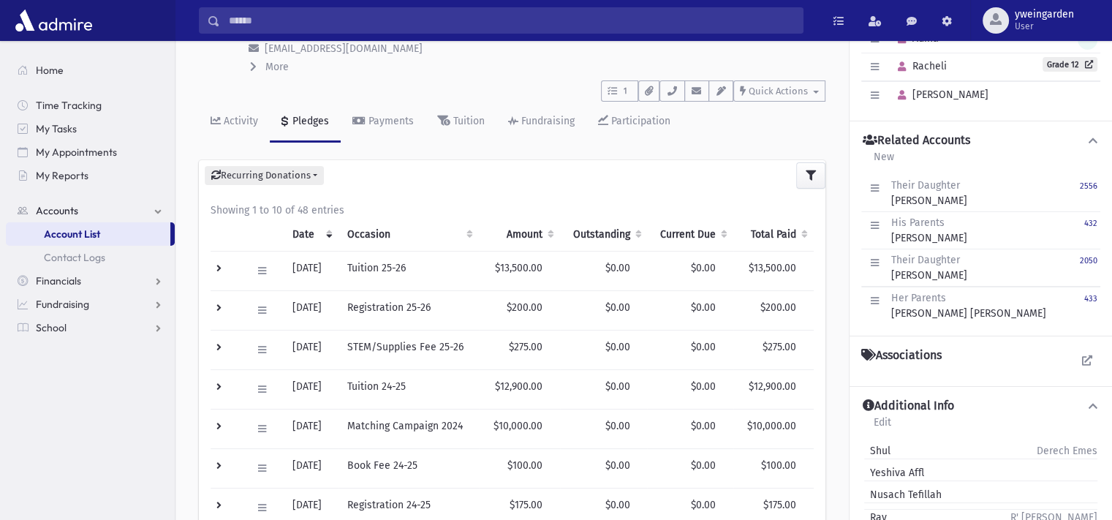
click at [223, 268] on td at bounding box center [226, 270] width 32 height 39
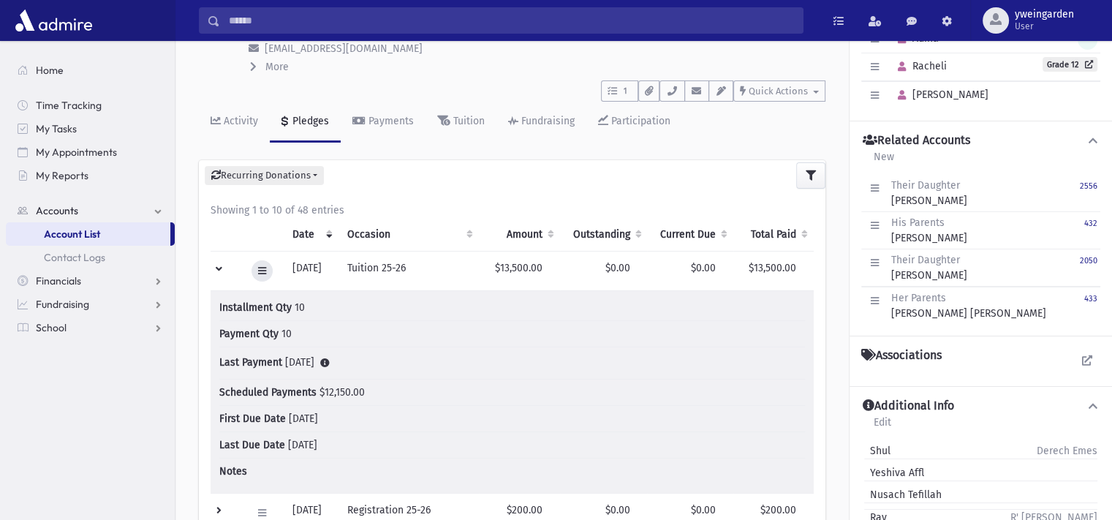
click at [258, 272] on icon at bounding box center [262, 271] width 8 height 10
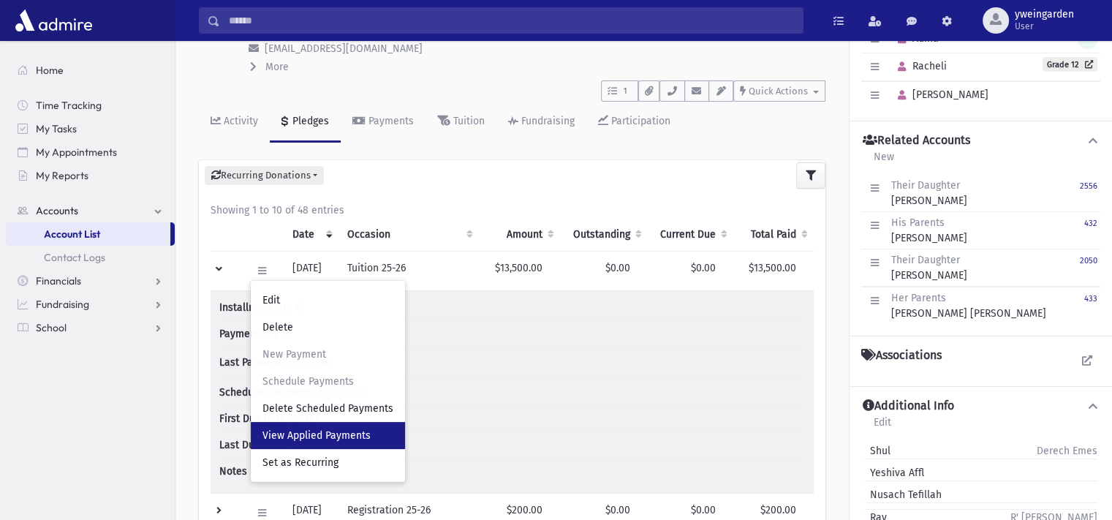
click at [325, 432] on span "View Applied Payments" at bounding box center [316, 435] width 108 height 12
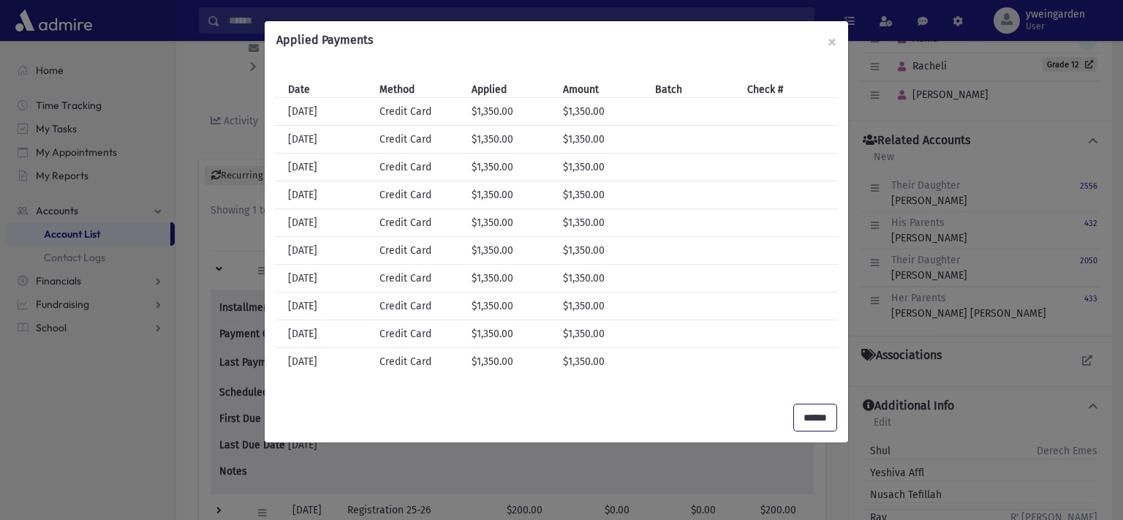
click at [815, 414] on input "******" at bounding box center [815, 417] width 42 height 26
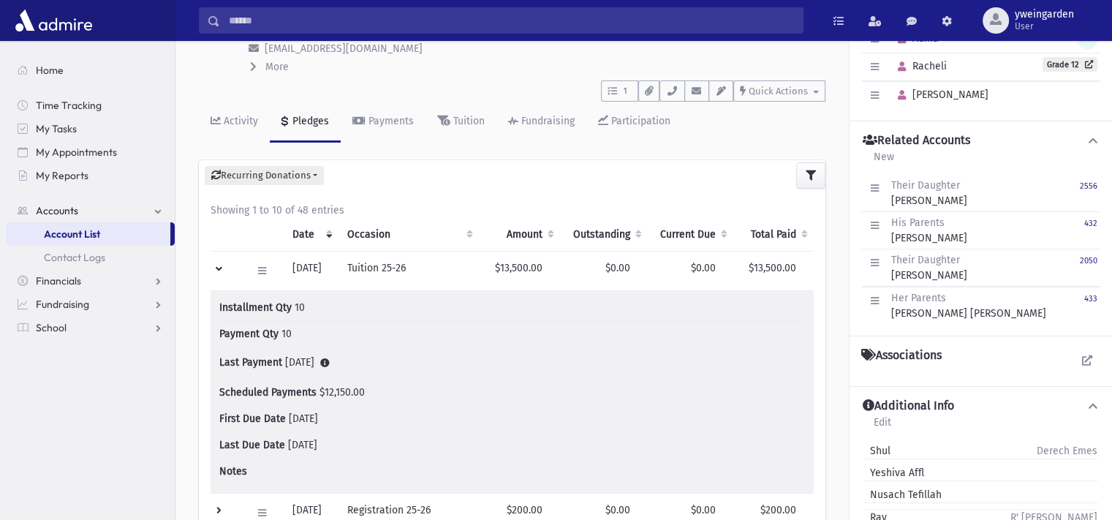
click at [360, 24] on input "Search" at bounding box center [511, 20] width 583 height 26
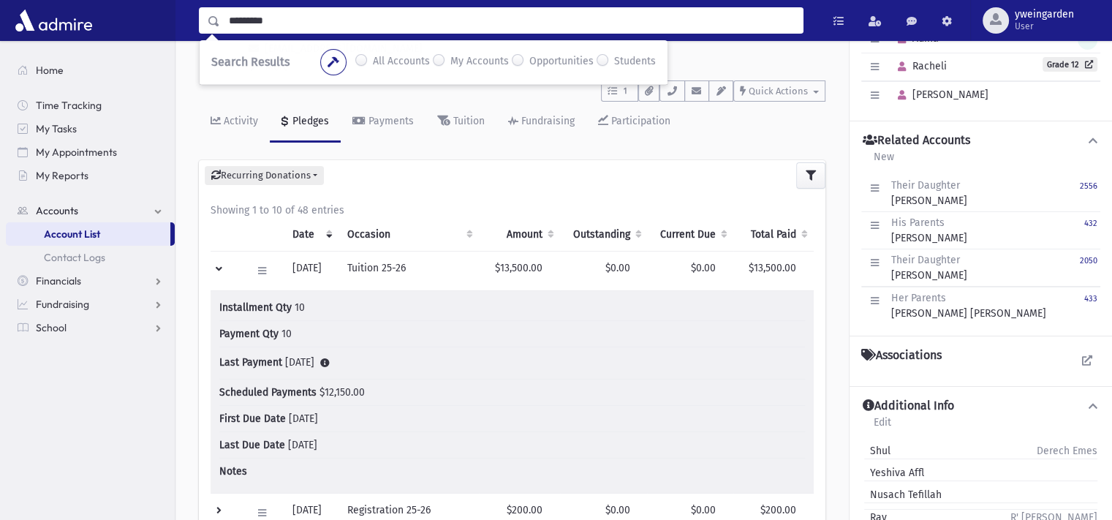
type input "*********"
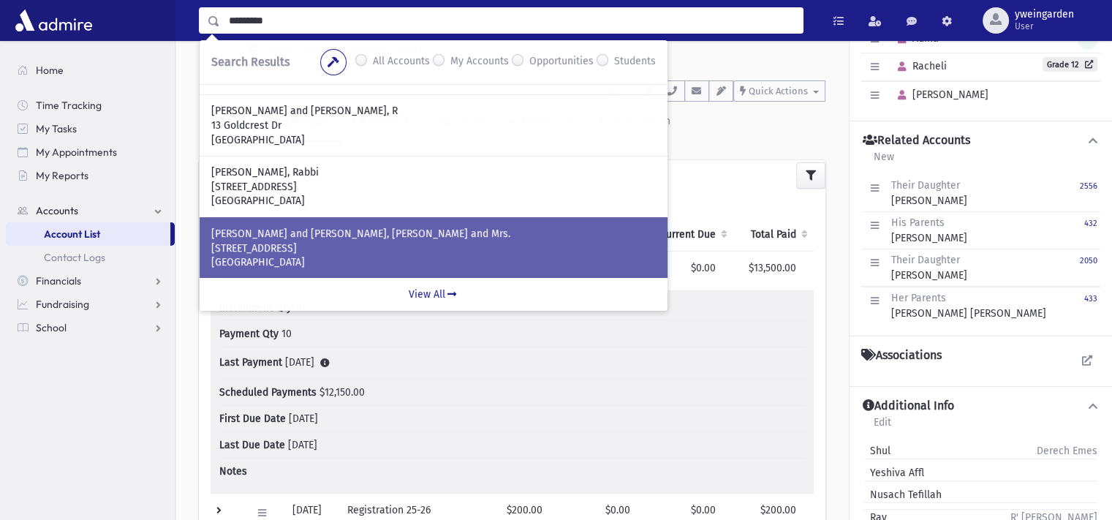
scroll to position [194, 0]
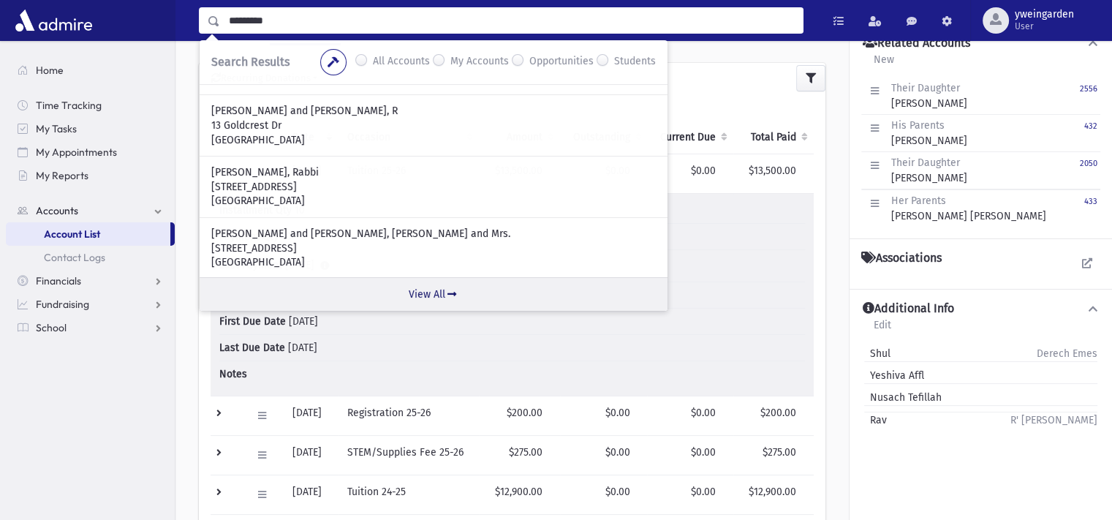
click at [436, 287] on link "View All" at bounding box center [434, 294] width 468 height 34
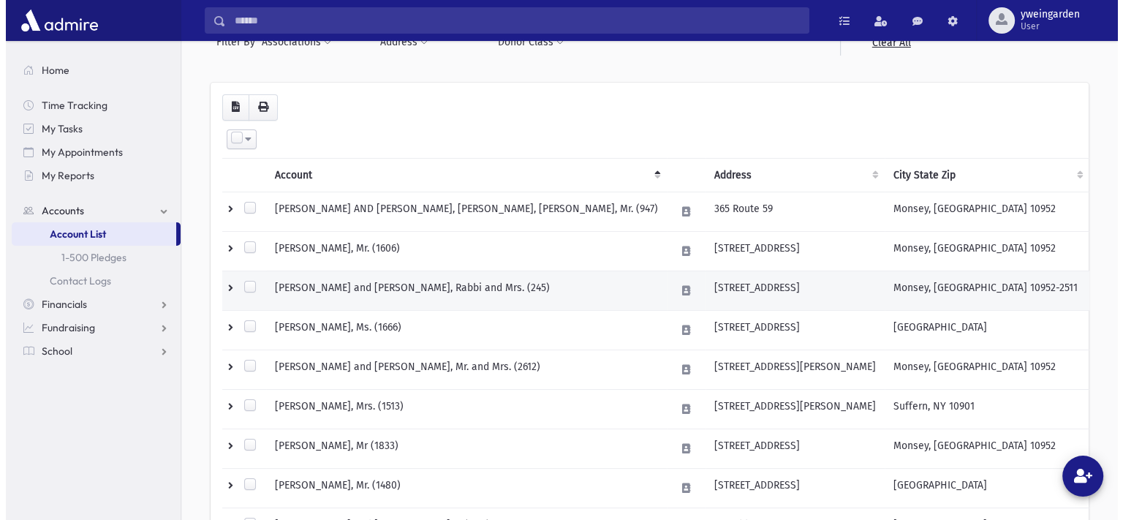
scroll to position [498, 0]
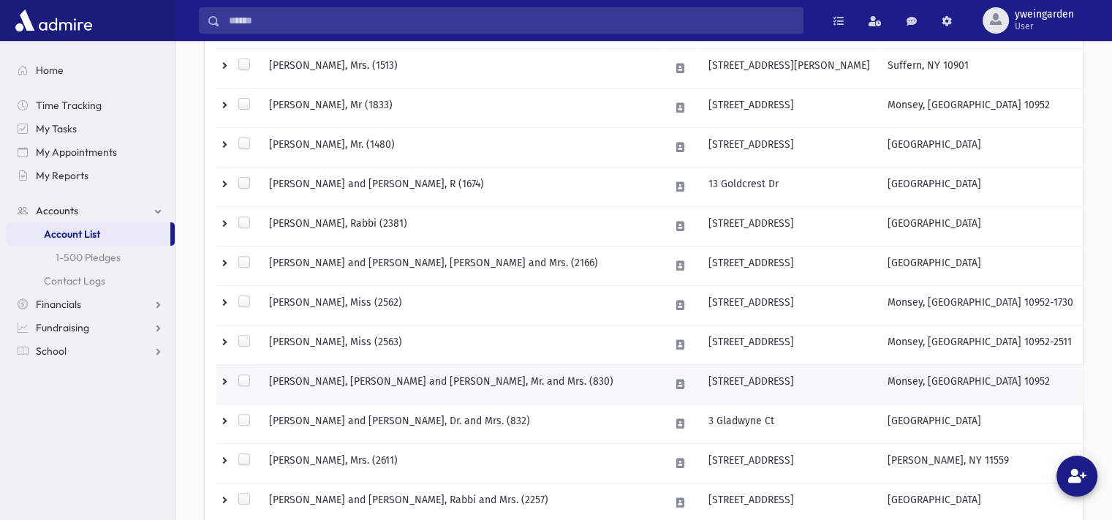
click at [432, 371] on td "[PERSON_NAME], [PERSON_NAME] and [PERSON_NAME], Mr. and Mrs. (830)" at bounding box center [460, 383] width 401 height 39
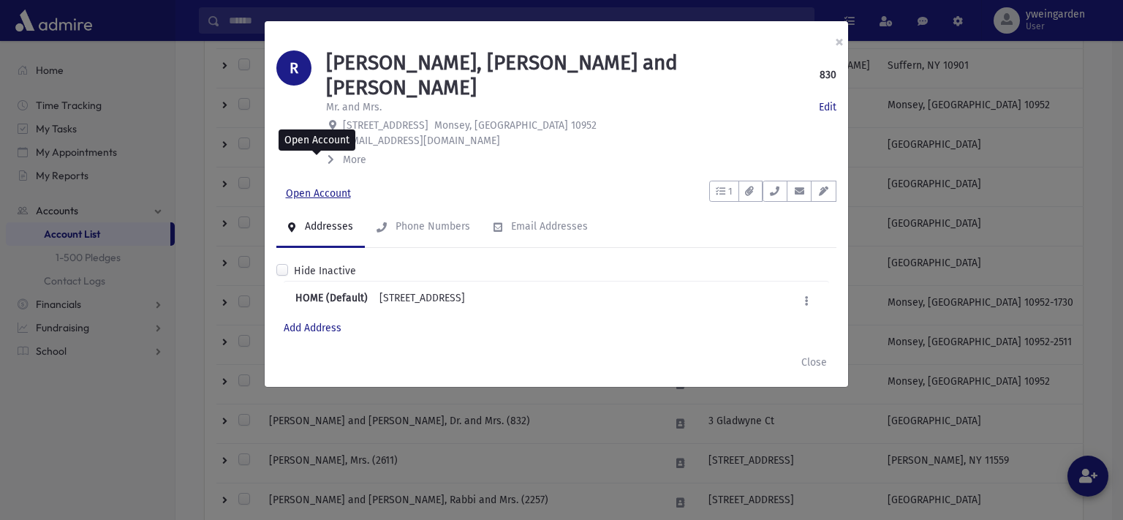
click at [334, 181] on link "Open Account" at bounding box center [318, 194] width 84 height 26
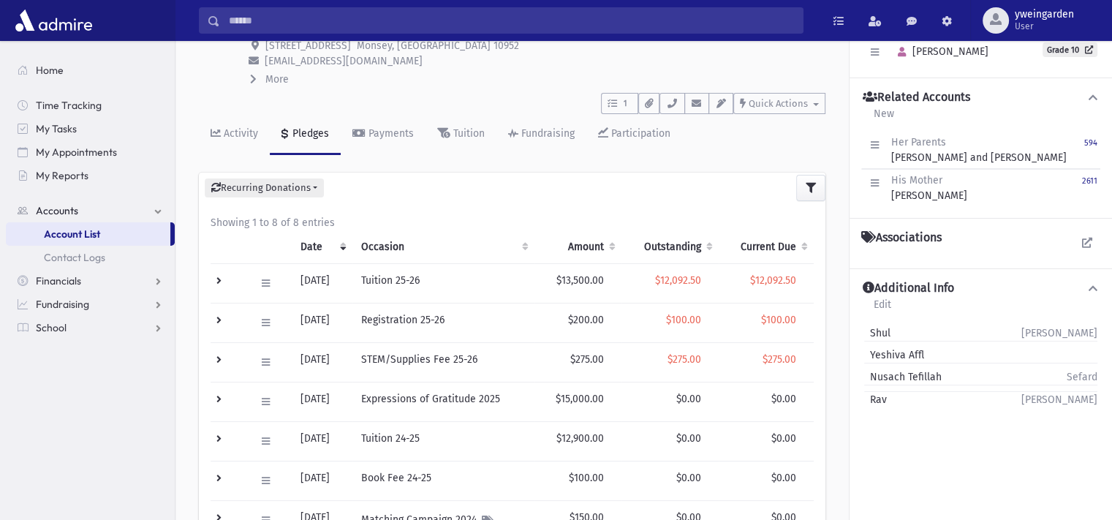
scroll to position [130, 0]
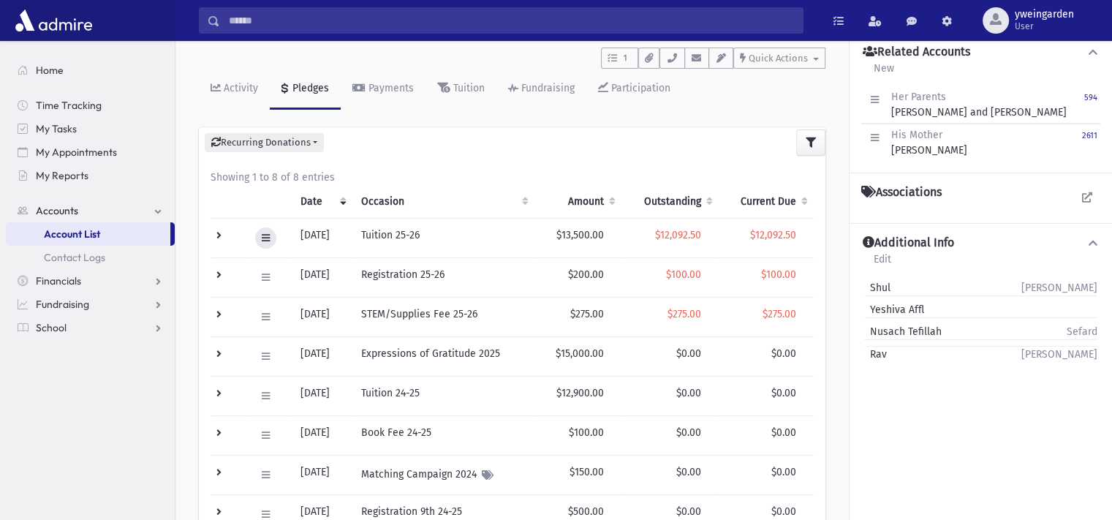
click at [266, 239] on icon at bounding box center [266, 238] width 8 height 10
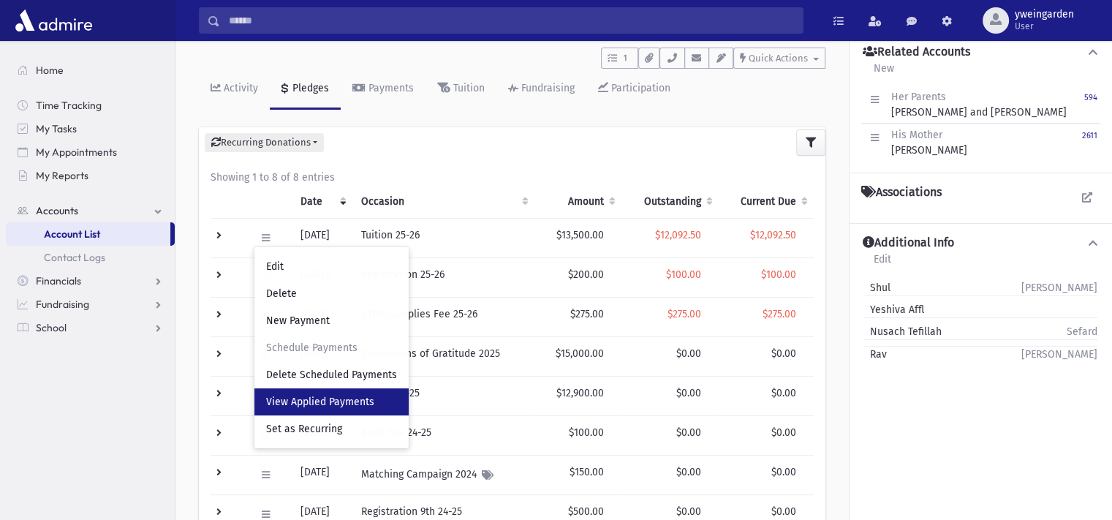
click at [325, 401] on span "View Applied Payments" at bounding box center [320, 401] width 108 height 12
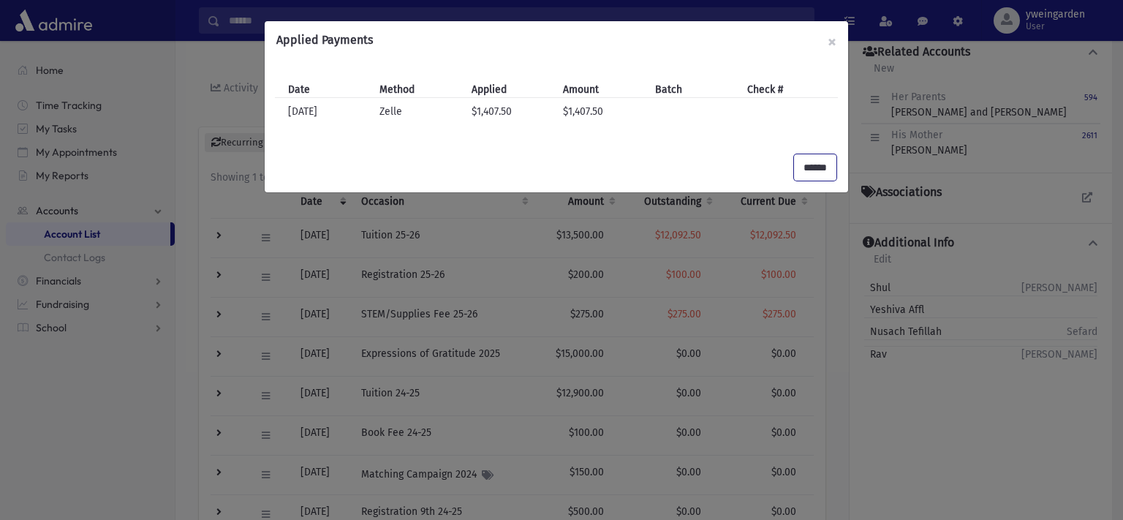
click at [808, 172] on input "******" at bounding box center [815, 167] width 42 height 26
